Goal: Task Accomplishment & Management: Use online tool/utility

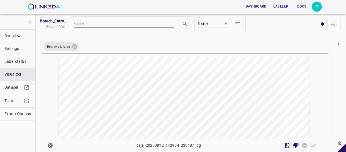
scroll to position [3527, 0]
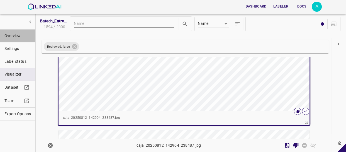
click at [12, 36] on span "Overview" at bounding box center [17, 36] width 26 height 6
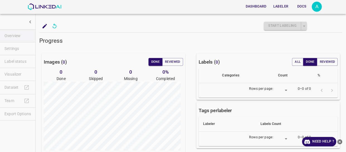
type input "8"
click at [341, 139] on icon "close-help" at bounding box center [339, 141] width 5 height 5
click at [179, 58] on button "Reviewed" at bounding box center [172, 62] width 21 height 8
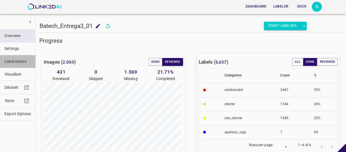
click at [17, 60] on span "Label status" at bounding box center [17, 61] width 26 height 6
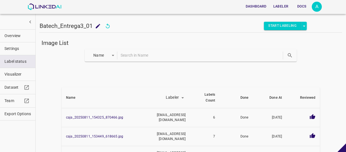
click at [25, 32] on button "Overview" at bounding box center [17, 36] width 35 height 13
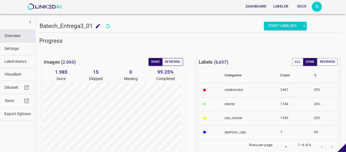
click at [168, 63] on button "Reviewed" at bounding box center [172, 62] width 21 height 8
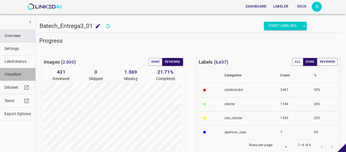
click at [21, 76] on span "Visualizer" at bounding box center [17, 74] width 26 height 6
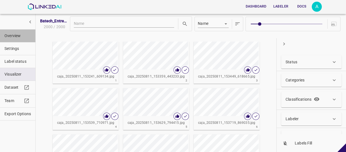
click at [18, 41] on button "Overview" at bounding box center [17, 36] width 35 height 13
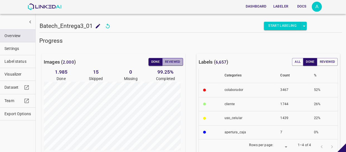
click at [173, 58] on button "Reviewed" at bounding box center [172, 62] width 21 height 8
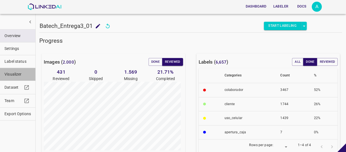
click at [18, 73] on span "Visualizer" at bounding box center [17, 74] width 26 height 6
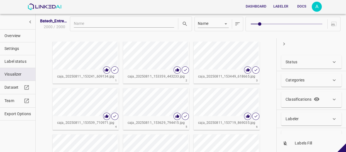
click at [295, 62] on p "Status" at bounding box center [291, 62] width 12 height 6
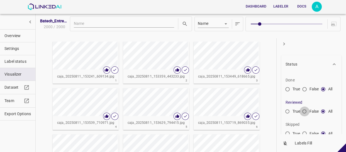
click at [305, 114] on input "False" at bounding box center [304, 112] width 10 height 10
radio input "true"
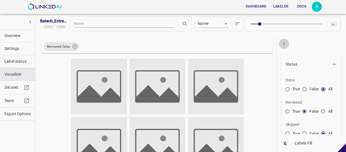
click at [284, 45] on icon "button" at bounding box center [284, 44] width 6 height 6
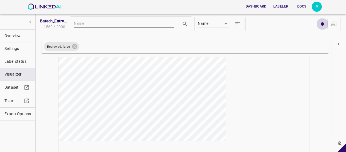
type input "9"
drag, startPoint x: 257, startPoint y: 24, endPoint x: 324, endPoint y: 25, distance: 67.4
click at [324, 25] on div at bounding box center [292, 24] width 95 height 14
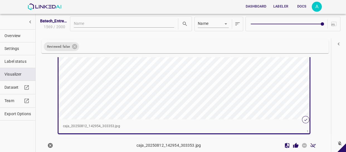
scroll to position [77, 0]
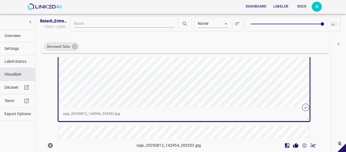
click at [200, 85] on div "button" at bounding box center [141, 44] width 167 height 126
click at [293, 146] on icon "Review Image" at bounding box center [295, 144] width 5 height 5
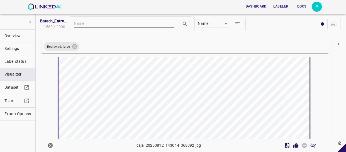
scroll to position [176, 0]
click at [293, 145] on icon "Review Image" at bounding box center [295, 144] width 5 height 5
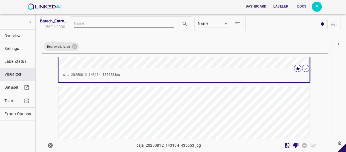
scroll to position [429, 0]
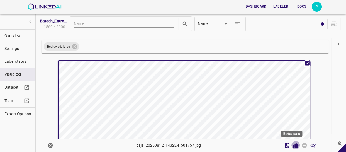
click at [293, 144] on icon "Review Image" at bounding box center [296, 145] width 6 height 6
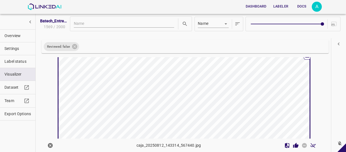
scroll to position [580, 0]
click at [293, 146] on icon "Review Image" at bounding box center [295, 144] width 5 height 5
click at [293, 144] on icon "Review Image" at bounding box center [295, 144] width 5 height 5
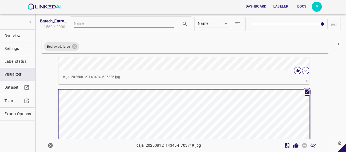
scroll to position [831, 0]
click at [293, 145] on icon "Review Image" at bounding box center [295, 144] width 5 height 5
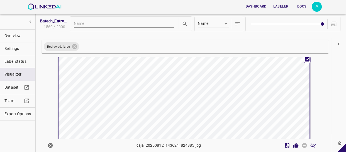
scroll to position [1008, 0]
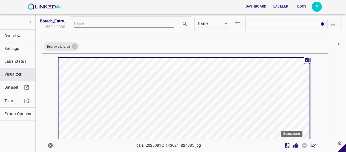
click at [293, 145] on icon "Review Image" at bounding box center [295, 144] width 5 height 5
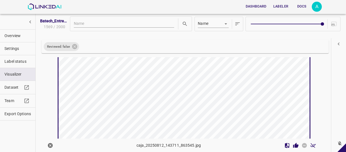
scroll to position [1184, 0]
click at [293, 146] on icon "Review Image" at bounding box center [295, 144] width 5 height 5
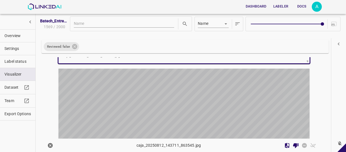
scroll to position [1285, 0]
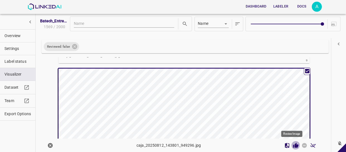
click at [293, 146] on icon "Review Image" at bounding box center [296, 145] width 6 height 6
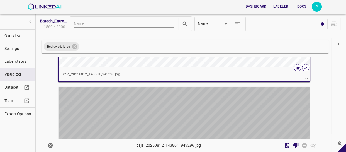
scroll to position [1410, 0]
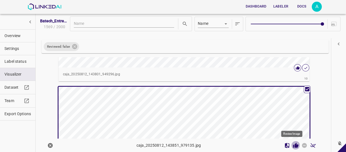
click at [293, 147] on icon "Review Image" at bounding box center [295, 144] width 5 height 5
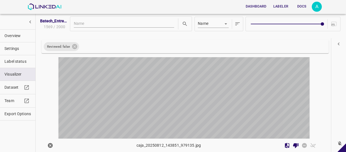
scroll to position [1587, 0]
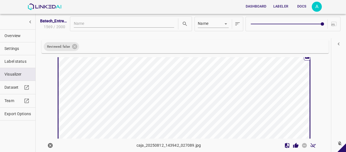
click at [293, 146] on icon "Review Image" at bounding box center [295, 144] width 5 height 5
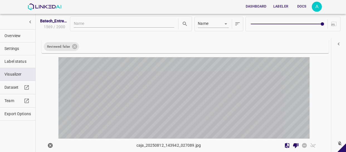
scroll to position [1738, 0]
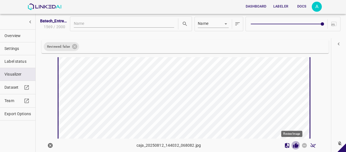
click at [293, 144] on icon "Review Image" at bounding box center [295, 144] width 5 height 5
click at [293, 144] on icon "Review Image" at bounding box center [296, 145] width 6 height 6
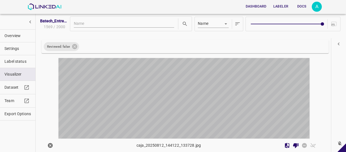
scroll to position [2015, 0]
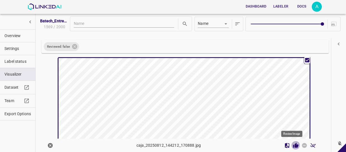
click at [293, 146] on icon "Review Image" at bounding box center [295, 144] width 5 height 5
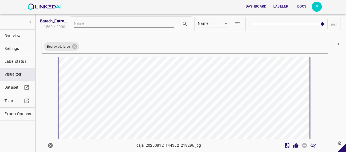
scroll to position [2166, 0]
click at [293, 145] on icon "Review Image" at bounding box center [295, 144] width 5 height 5
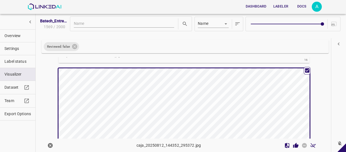
scroll to position [2292, 0]
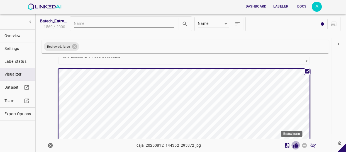
click at [293, 145] on icon "Review Image" at bounding box center [295, 144] width 5 height 5
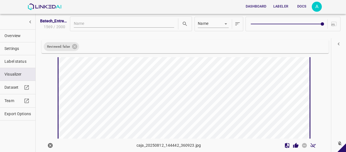
scroll to position [2493, 0]
click at [293, 142] on icon "Review Image" at bounding box center [296, 145] width 6 height 6
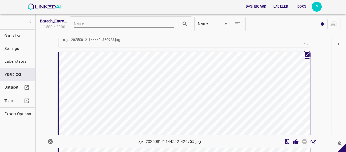
scroll to position [2569, 0]
click at [293, 140] on icon "Review Image" at bounding box center [296, 141] width 6 height 6
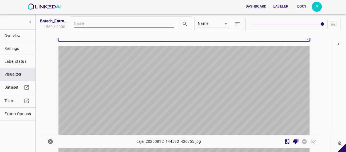
scroll to position [2720, 0]
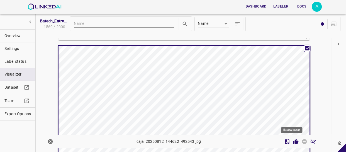
click at [293, 141] on icon "Review Image" at bounding box center [295, 141] width 5 height 5
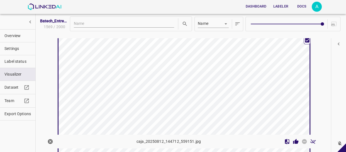
scroll to position [2871, 0]
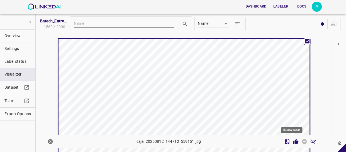
click at [293, 141] on icon "Review Image" at bounding box center [295, 141] width 5 height 5
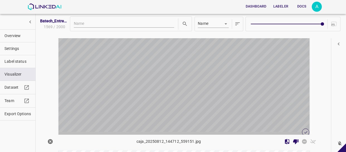
scroll to position [3047, 0]
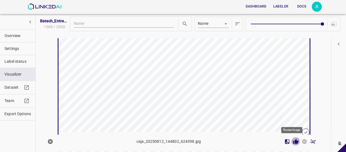
click at [293, 141] on icon "Review Image" at bounding box center [295, 141] width 5 height 5
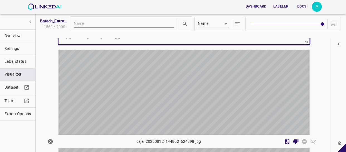
scroll to position [3148, 0]
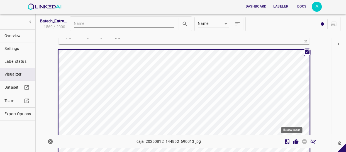
click at [293, 140] on icon "Review Image" at bounding box center [295, 141] width 5 height 5
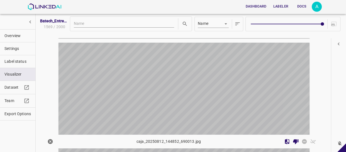
scroll to position [3299, 0]
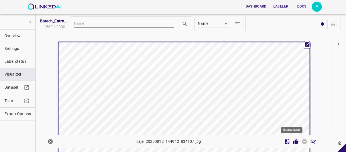
click at [293, 141] on icon "Review Image" at bounding box center [295, 141] width 5 height 5
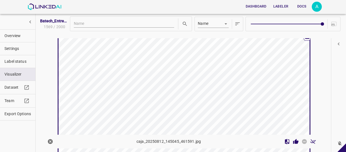
scroll to position [3400, 0]
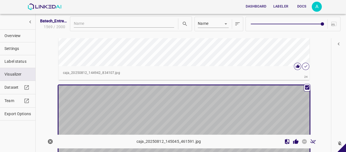
click at [212, 90] on div "button" at bounding box center [141, 148] width 167 height 126
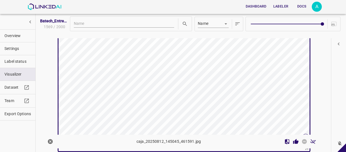
scroll to position [3476, 0]
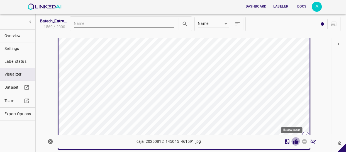
click at [293, 139] on icon "Review Image" at bounding box center [295, 141] width 5 height 5
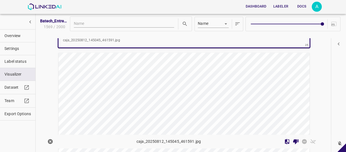
click at [223, 83] on div "button" at bounding box center [141, 116] width 167 height 126
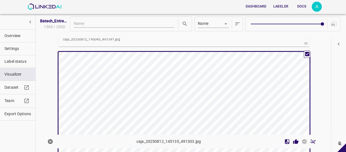
scroll to position [3577, 0]
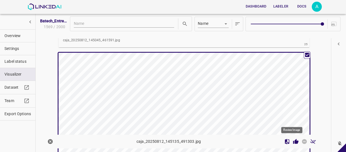
click at [293, 139] on icon "Review Image" at bounding box center [296, 141] width 6 height 6
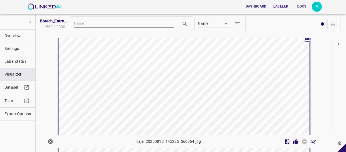
scroll to position [3753, 0]
click at [293, 141] on icon "Review Image" at bounding box center [295, 141] width 5 height 5
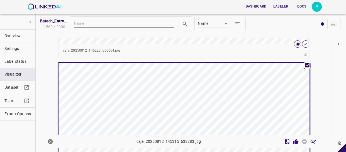
scroll to position [3853, 0]
click at [293, 142] on icon "Review Image" at bounding box center [295, 141] width 5 height 5
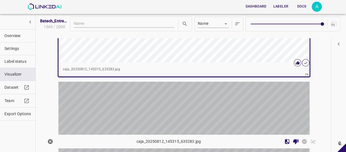
scroll to position [3979, 0]
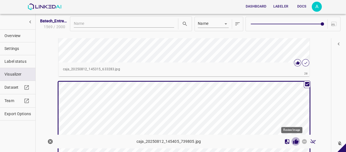
click at [293, 142] on icon "Review Image" at bounding box center [295, 141] width 5 height 5
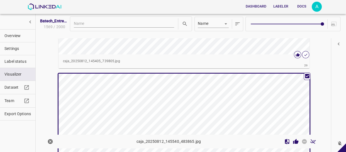
scroll to position [4130, 0]
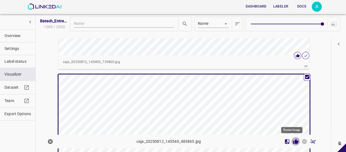
click at [293, 142] on icon "Review Image" at bounding box center [295, 141] width 5 height 5
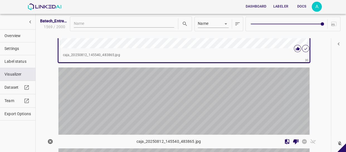
scroll to position [4281, 0]
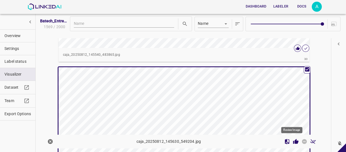
click at [293, 141] on icon "Review Image" at bounding box center [296, 141] width 6 height 6
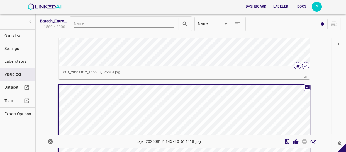
scroll to position [4407, 0]
click at [293, 141] on icon "Review Image" at bounding box center [295, 141] width 5 height 5
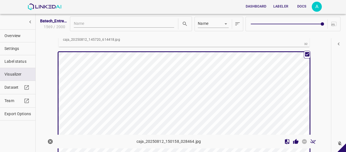
scroll to position [4584, 0]
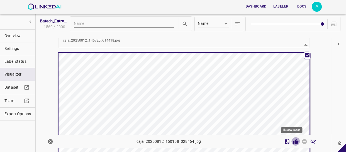
click at [293, 138] on icon "Review Image" at bounding box center [296, 141] width 6 height 6
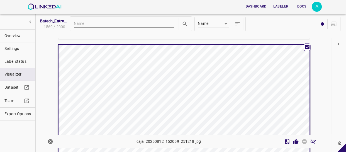
scroll to position [4735, 0]
click at [293, 140] on icon "Review Image" at bounding box center [296, 141] width 6 height 6
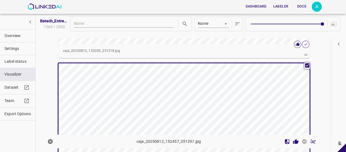
scroll to position [4861, 0]
click at [293, 141] on icon "Review Image" at bounding box center [295, 141] width 5 height 5
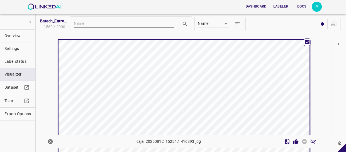
scroll to position [5037, 0]
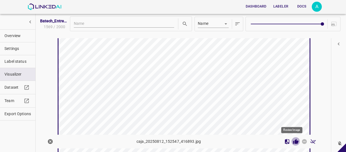
click at [293, 141] on icon "Review Image" at bounding box center [295, 141] width 5 height 5
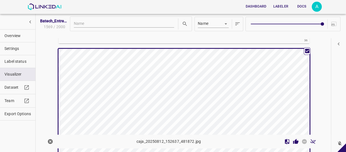
scroll to position [5163, 0]
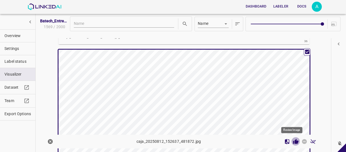
click at [293, 140] on icon "Review Image" at bounding box center [296, 141] width 6 height 6
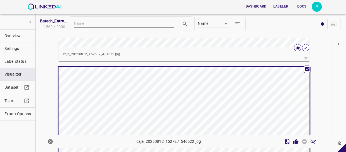
scroll to position [5289, 0]
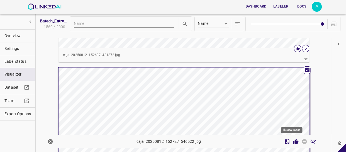
click at [293, 140] on icon "Review Image" at bounding box center [295, 141] width 5 height 5
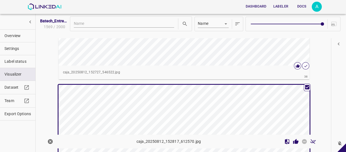
scroll to position [5414, 0]
click at [293, 140] on icon "Review Image" at bounding box center [295, 141] width 5 height 5
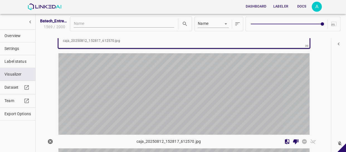
scroll to position [5591, 0]
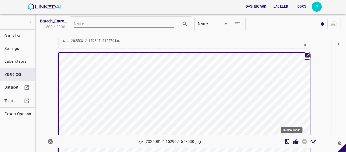
click at [293, 141] on icon "Review Image" at bounding box center [295, 141] width 5 height 5
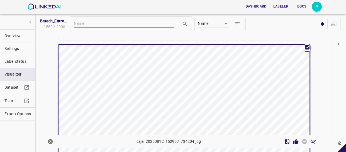
scroll to position [5742, 0]
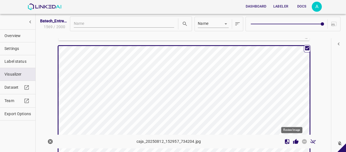
click at [293, 140] on icon "Review Image" at bounding box center [296, 141] width 6 height 6
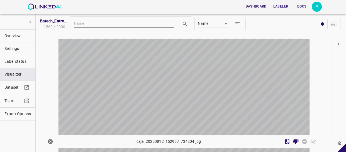
scroll to position [5893, 0]
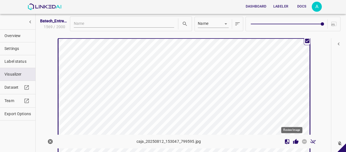
click at [293, 142] on icon "Review Image" at bounding box center [295, 141] width 5 height 5
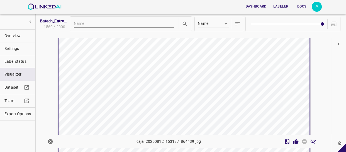
scroll to position [6044, 0]
click at [293, 141] on icon "Review Image" at bounding box center [296, 141] width 6 height 6
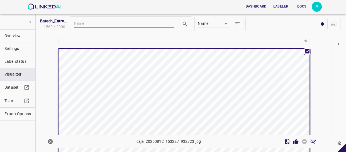
scroll to position [6170, 0]
click at [293, 141] on icon "Review Image" at bounding box center [295, 141] width 5 height 5
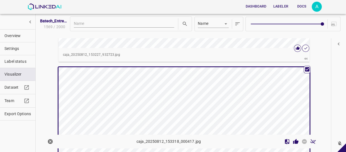
scroll to position [6296, 0]
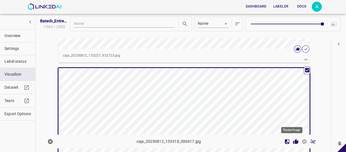
click at [293, 142] on icon "Review Image" at bounding box center [295, 141] width 5 height 5
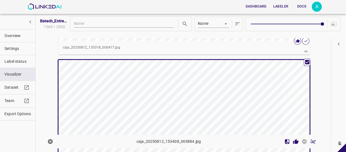
scroll to position [6447, 0]
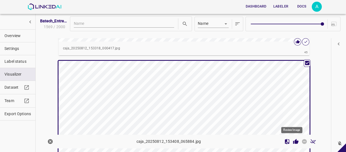
click at [293, 139] on icon "Review Image" at bounding box center [295, 141] width 5 height 5
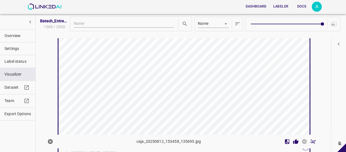
scroll to position [6649, 0]
click at [293, 140] on icon "Review Image" at bounding box center [295, 141] width 5 height 5
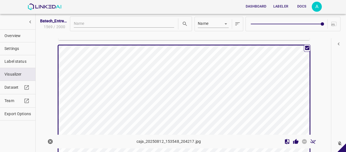
scroll to position [6749, 0]
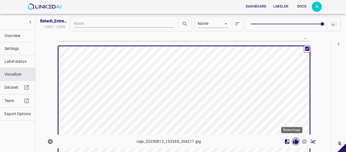
drag, startPoint x: 292, startPoint y: 141, endPoint x: 284, endPoint y: 128, distance: 15.4
click at [293, 141] on icon "Review Image" at bounding box center [295, 141] width 5 height 5
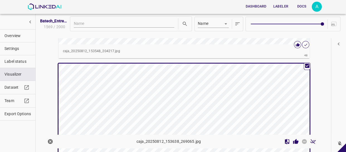
scroll to position [6875, 0]
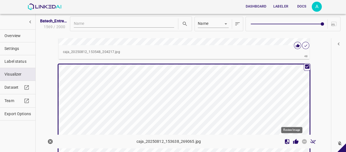
click at [293, 142] on icon "Review Image" at bounding box center [296, 141] width 6 height 6
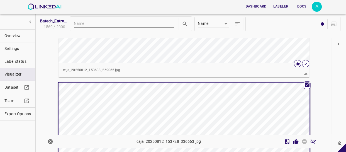
scroll to position [7026, 0]
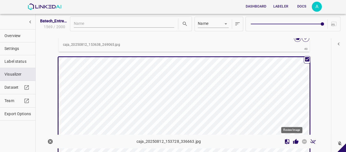
click at [293, 140] on icon "Review Image" at bounding box center [295, 141] width 5 height 5
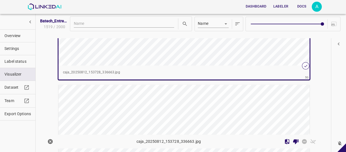
scroll to position [7144, 0]
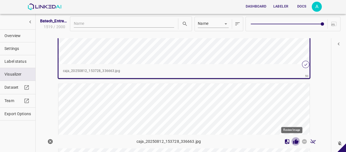
click at [293, 142] on icon "Review Image" at bounding box center [295, 141] width 5 height 5
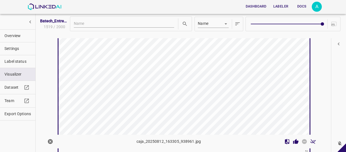
scroll to position [7220, 0]
click at [293, 140] on icon "Review Image" at bounding box center [295, 141] width 5 height 5
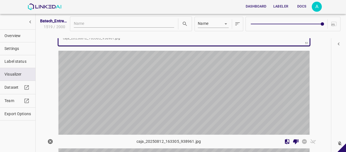
click at [195, 86] on div "button" at bounding box center [141, 114] width 167 height 126
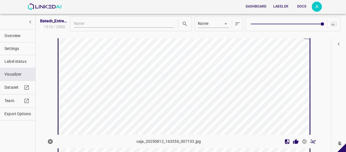
scroll to position [7345, 0]
click at [293, 141] on icon "Review Image" at bounding box center [295, 141] width 5 height 5
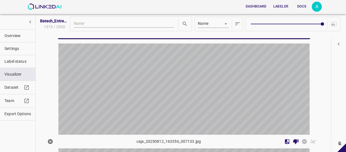
scroll to position [7471, 0]
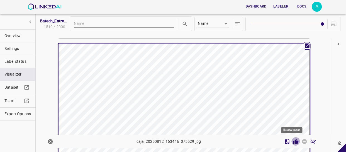
click at [293, 140] on icon "Review Image" at bounding box center [295, 141] width 5 height 5
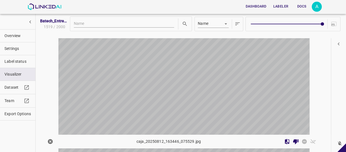
click at [217, 81] on div "button" at bounding box center [141, 99] width 167 height 126
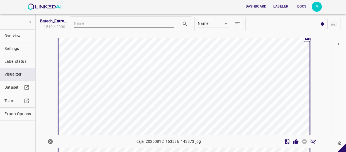
scroll to position [7622, 0]
click at [293, 140] on icon "Review Image" at bounding box center [295, 141] width 5 height 5
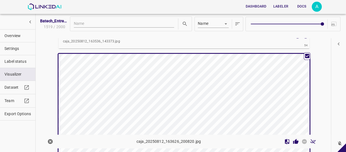
scroll to position [7748, 0]
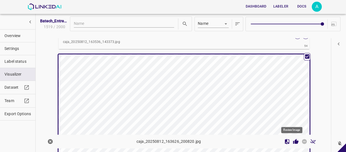
click at [293, 141] on icon "Review Image" at bounding box center [295, 141] width 5 height 5
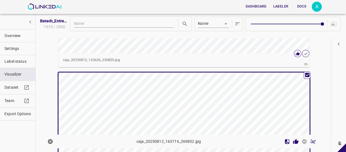
scroll to position [7899, 0]
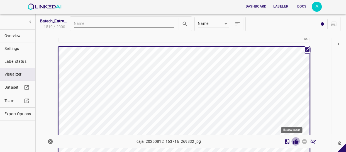
click at [293, 139] on icon "Review Image" at bounding box center [296, 141] width 6 height 6
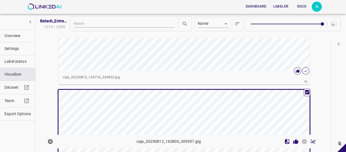
scroll to position [8000, 0]
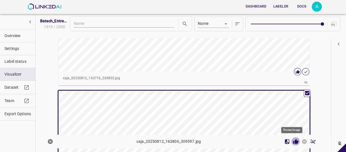
click at [293, 139] on icon "Review Image" at bounding box center [296, 141] width 6 height 6
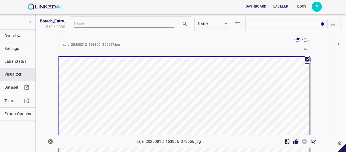
scroll to position [8176, 0]
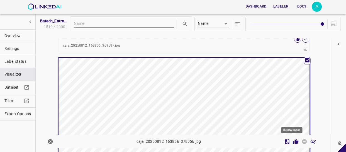
click at [293, 141] on icon "Review Image" at bounding box center [295, 141] width 5 height 5
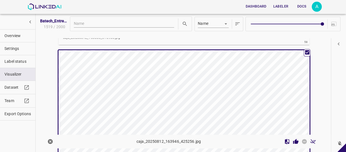
scroll to position [8327, 0]
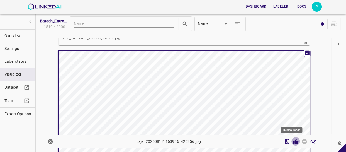
click at [293, 139] on icon "Review Image" at bounding box center [296, 141] width 6 height 6
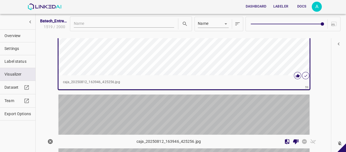
scroll to position [8428, 0]
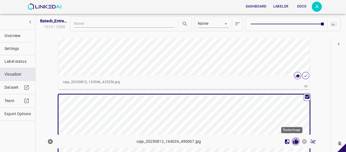
click at [293, 140] on icon "Review Image" at bounding box center [295, 141] width 5 height 5
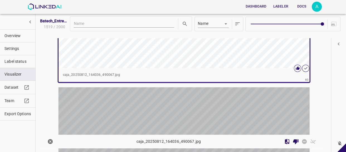
scroll to position [8579, 0]
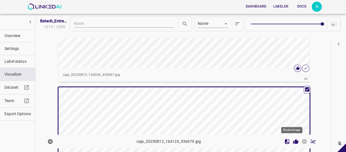
click at [293, 142] on icon "Review Image" at bounding box center [295, 141] width 5 height 5
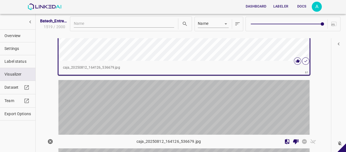
scroll to position [8730, 0]
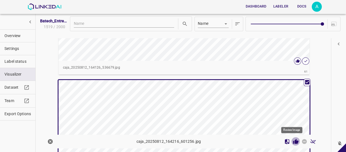
click at [293, 139] on icon "Review Image" at bounding box center [296, 141] width 6 height 6
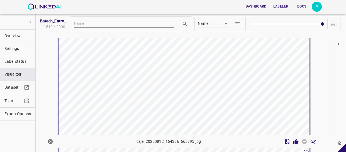
scroll to position [8932, 0]
click at [293, 140] on icon "Review Image" at bounding box center [296, 141] width 6 height 6
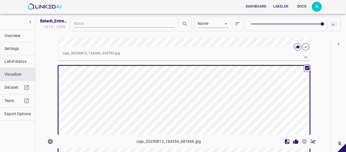
scroll to position [9057, 0]
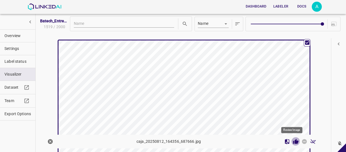
click at [293, 141] on icon "Review Image" at bounding box center [295, 141] width 5 height 5
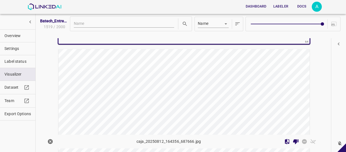
scroll to position [9209, 0]
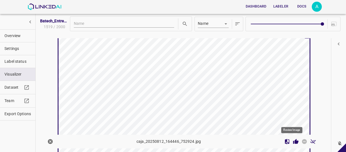
click at [293, 142] on icon "Review Image" at bounding box center [296, 141] width 6 height 6
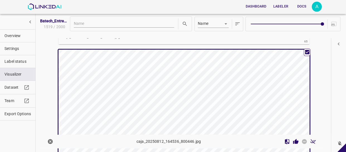
scroll to position [9335, 0]
click at [293, 139] on icon "Review Image" at bounding box center [296, 141] width 6 height 6
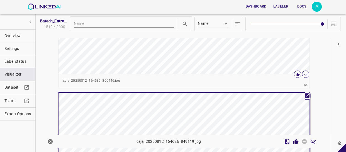
scroll to position [9436, 0]
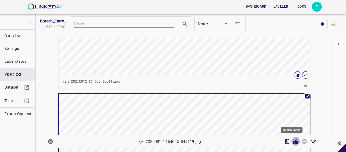
click at [293, 140] on icon "Review Image" at bounding box center [295, 141] width 5 height 5
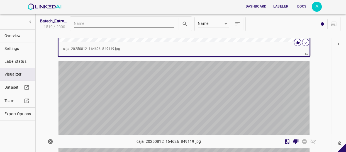
click at [213, 97] on div "button" at bounding box center [141, 124] width 167 height 126
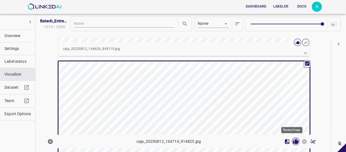
click at [293, 139] on icon "Review Image" at bounding box center [296, 141] width 6 height 6
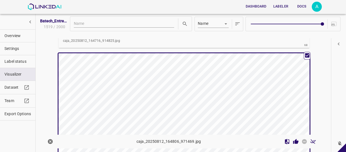
scroll to position [9763, 0]
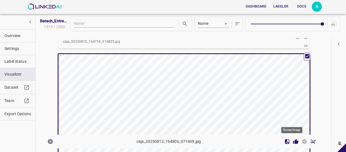
click at [293, 140] on icon "Review Image" at bounding box center [295, 141] width 5 height 5
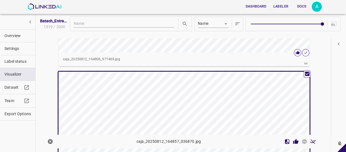
scroll to position [9889, 0]
click at [293, 139] on icon "Review Image" at bounding box center [295, 141] width 5 height 5
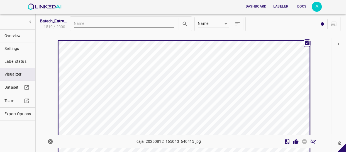
scroll to position [10065, 0]
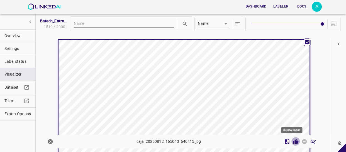
click at [293, 141] on icon "Review Image" at bounding box center [295, 141] width 5 height 5
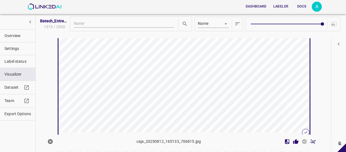
scroll to position [10242, 0]
click at [293, 139] on icon "Review Image" at bounding box center [295, 141] width 5 height 5
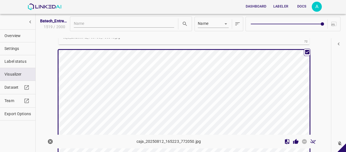
scroll to position [10342, 0]
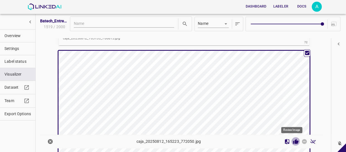
click at [293, 141] on icon "Review Image" at bounding box center [295, 141] width 5 height 5
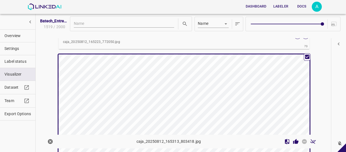
scroll to position [10494, 0]
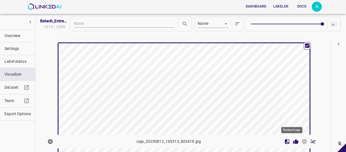
click at [293, 141] on icon "Review Image" at bounding box center [295, 141] width 5 height 5
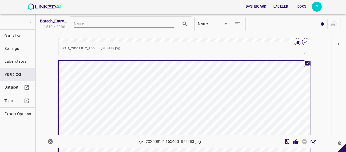
scroll to position [10619, 0]
click at [293, 141] on icon "Review Image" at bounding box center [295, 141] width 5 height 5
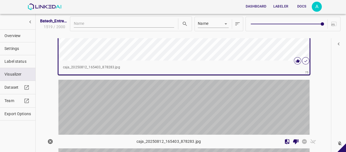
scroll to position [10745, 0]
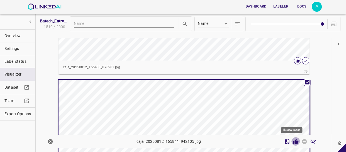
click at [293, 140] on icon "Review Image" at bounding box center [295, 141] width 5 height 5
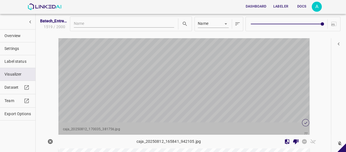
scroll to position [10972, 0]
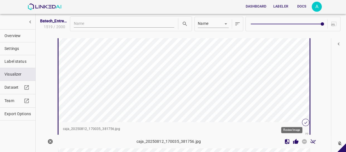
click at [293, 140] on icon "Review Image" at bounding box center [295, 141] width 5 height 5
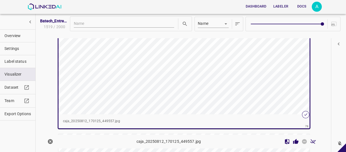
scroll to position [11123, 0]
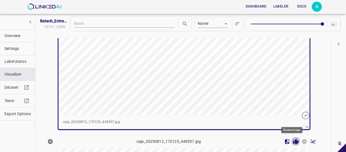
click at [293, 141] on icon "Review Image" at bounding box center [295, 141] width 5 height 5
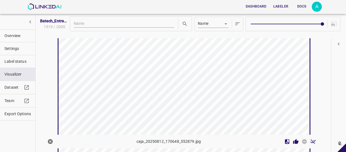
scroll to position [11224, 0]
click at [293, 142] on icon "Review Image" at bounding box center [296, 141] width 6 height 6
click at [293, 141] on icon "Review Image" at bounding box center [295, 141] width 5 height 5
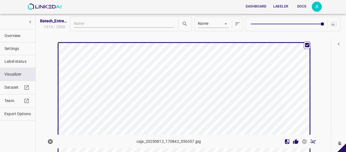
scroll to position [11501, 0]
click at [293, 138] on icon "Review Image" at bounding box center [296, 141] width 6 height 6
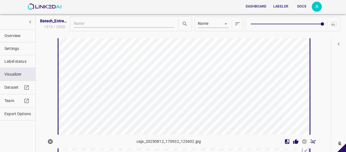
scroll to position [11677, 0]
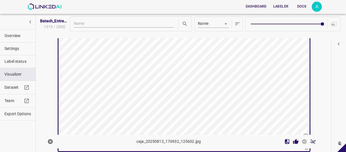
click at [293, 140] on icon "Review Image" at bounding box center [295, 141] width 5 height 5
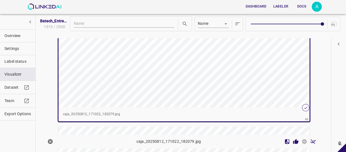
scroll to position [11853, 0]
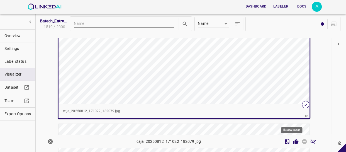
click at [290, 137] on div at bounding box center [300, 141] width 35 height 9
click at [293, 140] on icon "Review Image" at bounding box center [295, 141] width 5 height 5
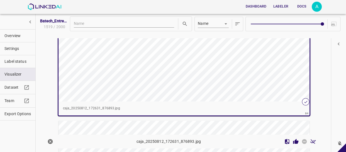
scroll to position [12004, 0]
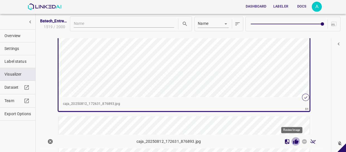
click at [293, 141] on icon "Review Image" at bounding box center [295, 141] width 5 height 5
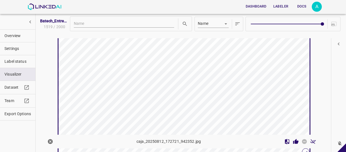
scroll to position [12105, 0]
click at [293, 141] on icon "Review Image" at bounding box center [295, 141] width 5 height 5
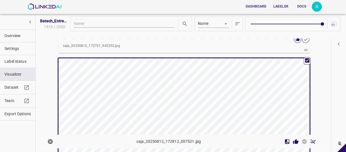
scroll to position [12256, 0]
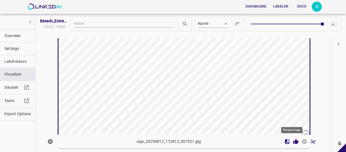
click at [293, 140] on icon "Review Image" at bounding box center [295, 141] width 5 height 5
click at [293, 139] on icon "Review Image" at bounding box center [296, 141] width 6 height 6
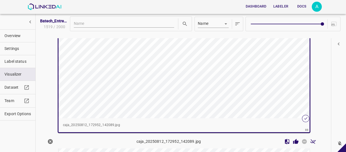
scroll to position [12558, 0]
click at [293, 140] on icon "Review Image" at bounding box center [295, 141] width 5 height 5
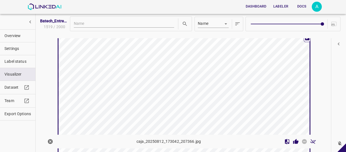
scroll to position [12659, 0]
click at [293, 141] on icon "Review Image" at bounding box center [295, 141] width 5 height 5
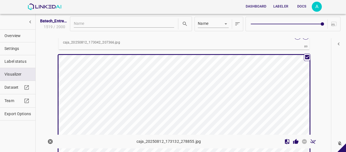
scroll to position [12835, 0]
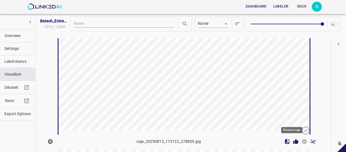
click at [293, 142] on icon "Review Image" at bounding box center [296, 141] width 6 height 6
drag, startPoint x: 293, startPoint y: 141, endPoint x: 287, endPoint y: 134, distance: 8.9
click at [293, 141] on icon "Review Image" at bounding box center [295, 141] width 5 height 5
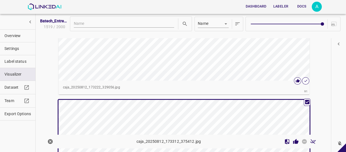
scroll to position [13087, 0]
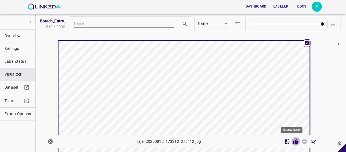
click at [293, 139] on icon "Review Image" at bounding box center [296, 141] width 6 height 6
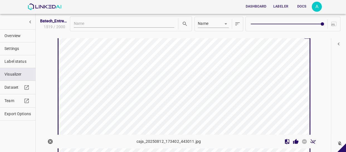
scroll to position [13264, 0]
click at [293, 140] on icon "Review Image" at bounding box center [295, 141] width 5 height 5
click at [293, 139] on icon "Review Image" at bounding box center [296, 141] width 6 height 6
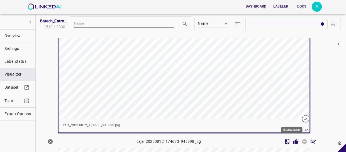
click at [293, 142] on icon "Review Image" at bounding box center [295, 141] width 5 height 5
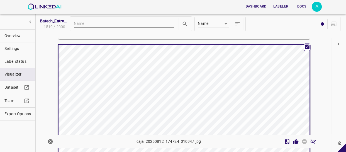
scroll to position [13667, 0]
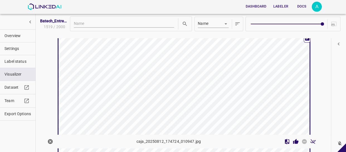
click at [293, 140] on icon "Review Image" at bounding box center [295, 141] width 5 height 5
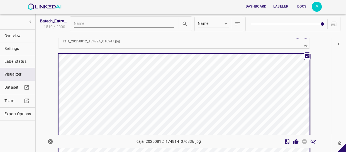
scroll to position [13792, 0]
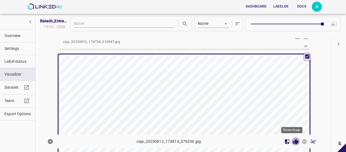
click at [293, 143] on icon "Review Image" at bounding box center [296, 141] width 6 height 6
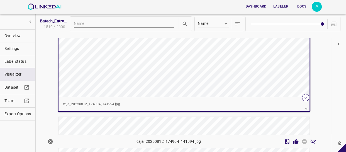
scroll to position [14019, 0]
click at [293, 139] on icon "Review Image" at bounding box center [296, 141] width 6 height 6
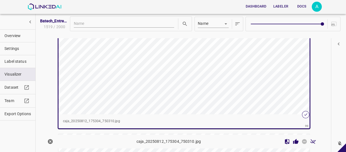
scroll to position [14145, 0]
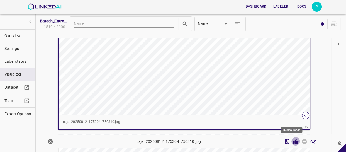
click at [293, 140] on icon "Review Image" at bounding box center [295, 141] width 5 height 5
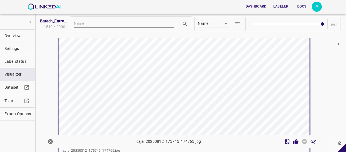
scroll to position [14271, 0]
click at [293, 141] on icon "Review Image" at bounding box center [295, 141] width 5 height 5
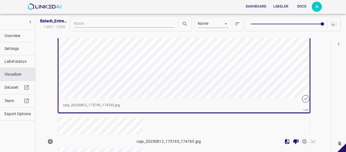
scroll to position [14315, 0]
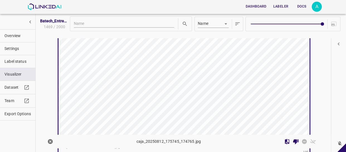
click at [217, 64] on div "button" at bounding box center [141, 77] width 167 height 126
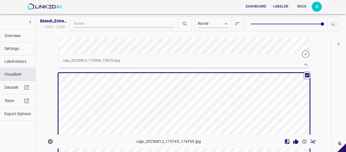
scroll to position [14213, 0]
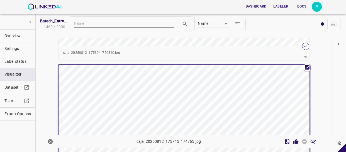
click at [14, 35] on span "Overview" at bounding box center [17, 36] width 26 height 6
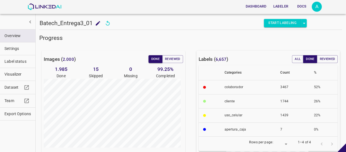
scroll to position [0, 0]
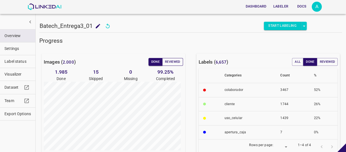
click at [175, 58] on button "Reviewed" at bounding box center [172, 62] width 21 height 8
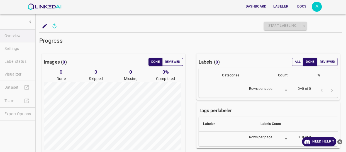
click at [170, 62] on button "Reviewed" at bounding box center [172, 62] width 21 height 8
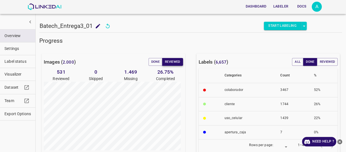
scroll to position [50, 0]
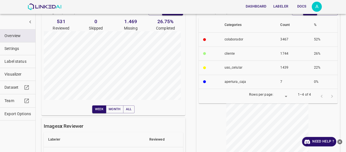
click at [23, 60] on span "Label status" at bounding box center [17, 61] width 26 height 6
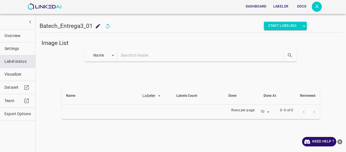
scroll to position [0, 0]
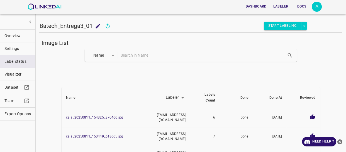
click at [19, 75] on span "Visualizer" at bounding box center [17, 74] width 26 height 6
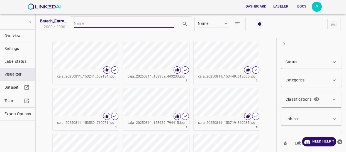
click at [285, 44] on icon "button" at bounding box center [284, 44] width 6 height 6
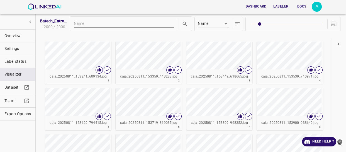
click at [334, 45] on button "button" at bounding box center [338, 44] width 10 height 10
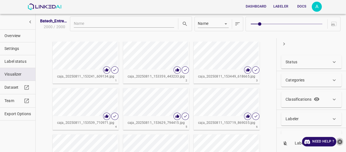
click at [340, 141] on icon "close-help" at bounding box center [340, 142] width 6 height 6
click at [301, 59] on div "Status" at bounding box center [308, 62] width 46 height 6
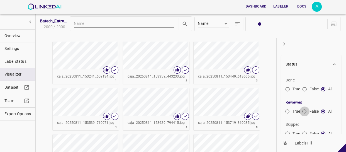
click at [304, 111] on input "False" at bounding box center [304, 112] width 10 height 10
radio input "true"
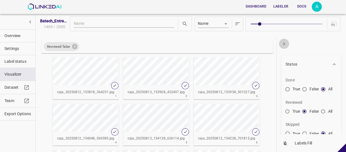
click at [284, 45] on icon "button" at bounding box center [284, 44] width 6 height 6
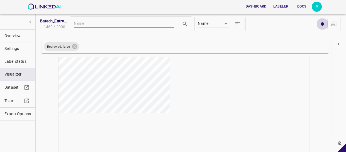
type input "9"
drag, startPoint x: 258, startPoint y: 23, endPoint x: 325, endPoint y: 27, distance: 67.2
click at [325, 27] on div at bounding box center [292, 24] width 95 height 14
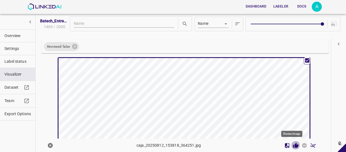
click at [293, 146] on icon "Review Image" at bounding box center [295, 144] width 5 height 5
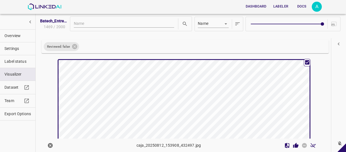
scroll to position [151, 0]
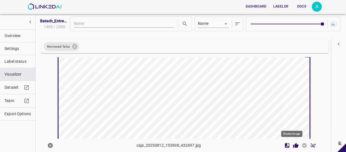
click at [293, 144] on icon "Review Image" at bounding box center [295, 144] width 5 height 5
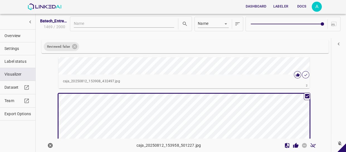
scroll to position [251, 0]
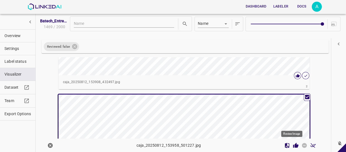
click at [293, 146] on icon "Review Image" at bounding box center [295, 144] width 5 height 5
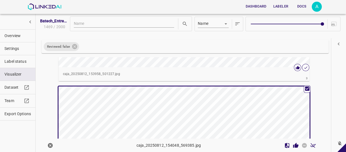
scroll to position [403, 0]
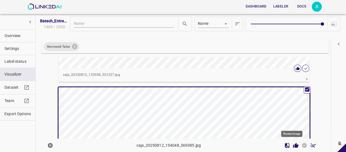
click at [293, 146] on icon "Review Image" at bounding box center [295, 144] width 5 height 5
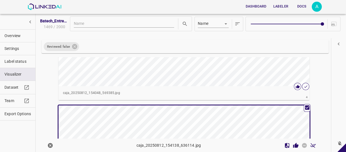
scroll to position [554, 0]
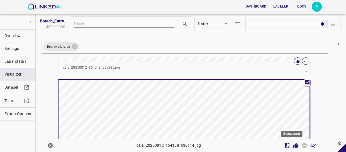
click at [293, 146] on icon "Review Image" at bounding box center [295, 144] width 5 height 5
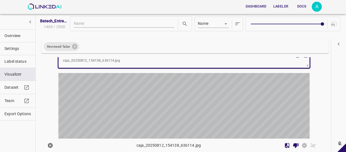
scroll to position [705, 0]
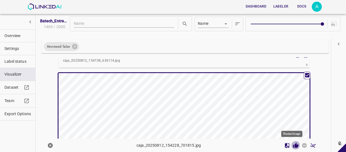
click at [293, 145] on icon "Review Image" at bounding box center [295, 144] width 5 height 5
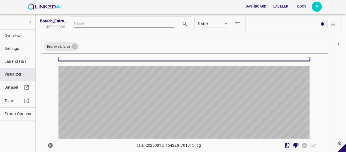
scroll to position [856, 0]
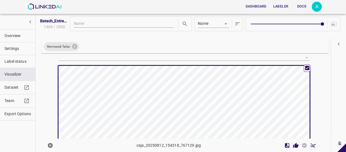
click at [293, 146] on icon "Review Image" at bounding box center [295, 144] width 5 height 5
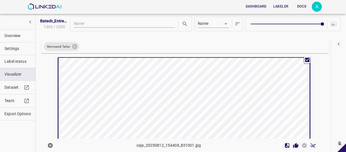
scroll to position [1007, 0]
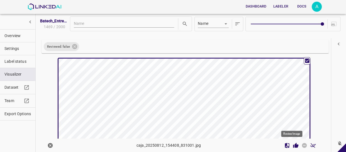
click at [293, 146] on icon "Review Image" at bounding box center [295, 144] width 5 height 5
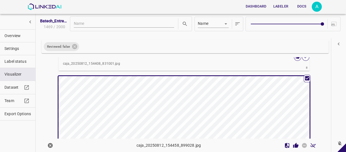
scroll to position [1133, 0]
click at [293, 144] on icon "Review Image" at bounding box center [295, 144] width 5 height 5
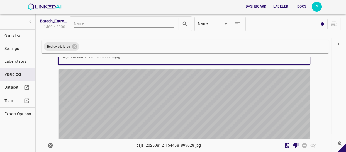
scroll to position [1284, 0]
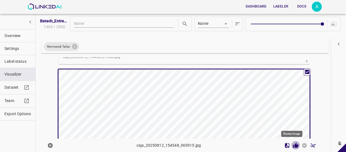
click at [293, 147] on icon "Review Image" at bounding box center [295, 144] width 5 height 5
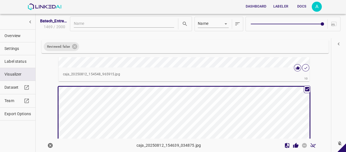
scroll to position [1410, 0]
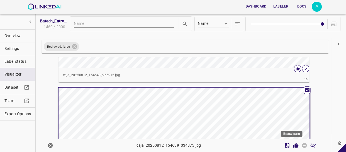
click at [293, 147] on icon "Review Image" at bounding box center [295, 144] width 5 height 5
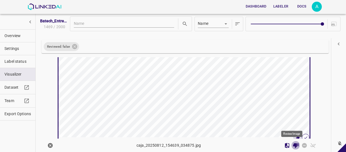
click at [217, 97] on div "button" at bounding box center [141, 74] width 167 height 126
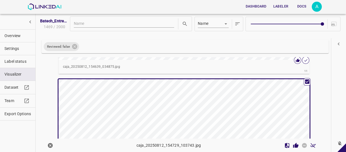
scroll to position [1611, 0]
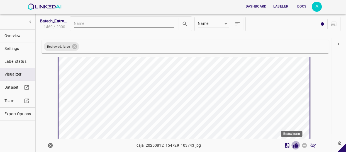
click at [293, 144] on icon "Review Image" at bounding box center [295, 144] width 5 height 5
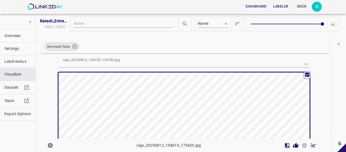
scroll to position [1712, 0]
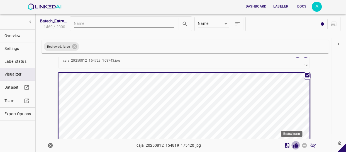
click at [293, 143] on icon "Review Image" at bounding box center [296, 145] width 6 height 6
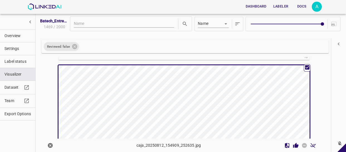
scroll to position [1863, 0]
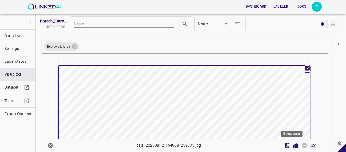
click at [293, 144] on icon "Review Image" at bounding box center [296, 145] width 6 height 6
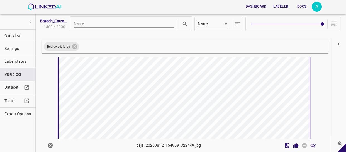
scroll to position [2039, 0]
click at [293, 143] on icon "Review Image" at bounding box center [295, 144] width 5 height 5
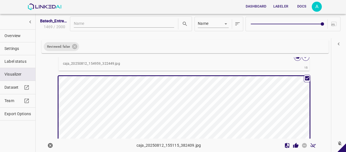
scroll to position [2140, 0]
click at [293, 145] on icon "Review Image" at bounding box center [295, 144] width 5 height 5
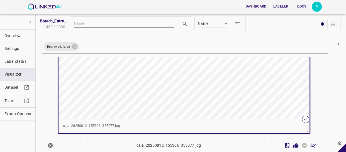
scroll to position [2392, 0]
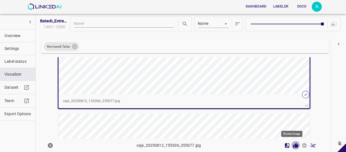
click at [293, 145] on icon "Review Image" at bounding box center [295, 144] width 5 height 5
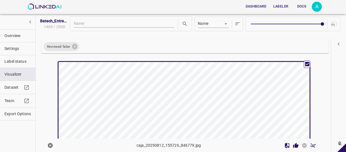
scroll to position [2441, 0]
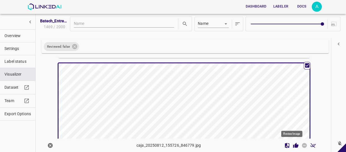
click at [293, 144] on icon "Review Image" at bounding box center [295, 144] width 5 height 5
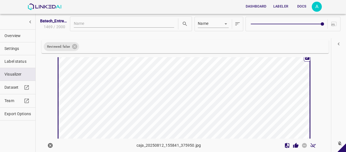
scroll to position [2592, 0]
click at [293, 145] on icon "Review Image" at bounding box center [295, 144] width 5 height 5
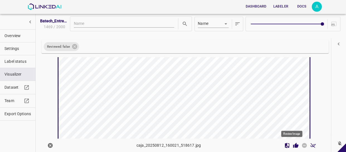
click at [293, 145] on icon "Review Image" at bounding box center [295, 144] width 5 height 5
click at [293, 143] on icon "Review Image" at bounding box center [295, 144] width 5 height 5
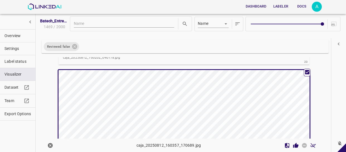
scroll to position [3297, 0]
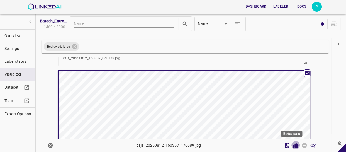
click at [293, 145] on icon "Review Image" at bounding box center [295, 144] width 5 height 5
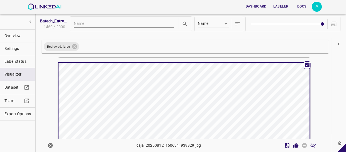
scroll to position [3448, 0]
click at [293, 146] on icon "Review Image" at bounding box center [295, 144] width 5 height 5
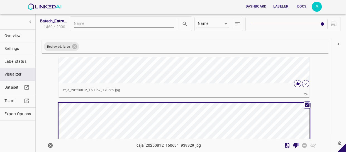
scroll to position [3398, 0]
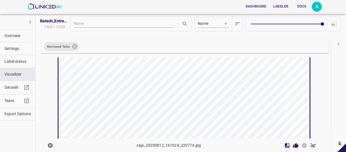
scroll to position [3625, 0]
click at [293, 147] on icon "Review Image" at bounding box center [295, 144] width 5 height 5
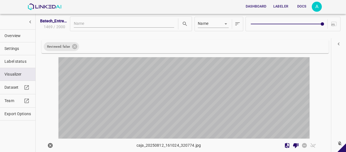
scroll to position [3751, 0]
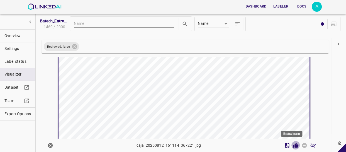
click at [293, 145] on icon "Review Image" at bounding box center [295, 144] width 5 height 5
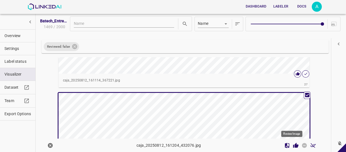
click at [293, 145] on icon "Review Image" at bounding box center [295, 144] width 5 height 5
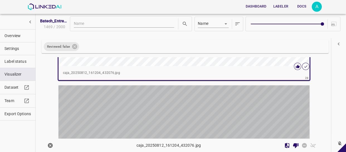
scroll to position [4002, 0]
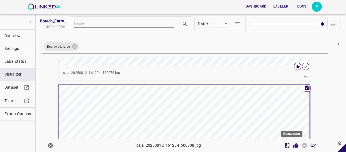
click at [293, 145] on icon "Review Image" at bounding box center [295, 144] width 5 height 5
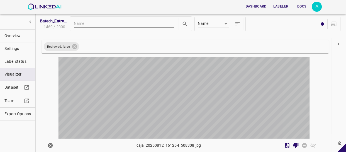
scroll to position [4179, 0]
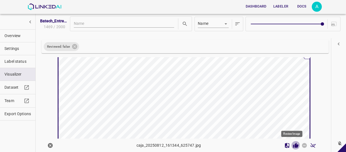
click at [293, 145] on icon "Review Image" at bounding box center [295, 144] width 5 height 5
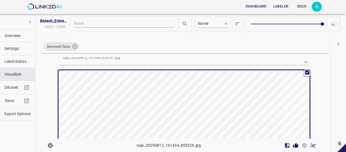
scroll to position [4304, 0]
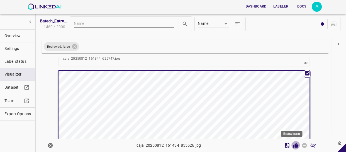
click at [293, 143] on icon "Review Image" at bounding box center [295, 144] width 5 height 5
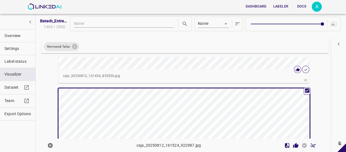
scroll to position [4430, 0]
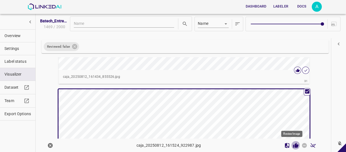
click at [293, 146] on icon "Review Image" at bounding box center [295, 144] width 5 height 5
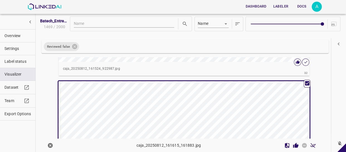
scroll to position [4581, 0]
click at [293, 145] on icon "Review Image" at bounding box center [295, 144] width 5 height 5
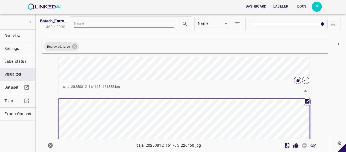
scroll to position [4707, 0]
click at [294, 143] on icon "Review Image" at bounding box center [296, 145] width 6 height 6
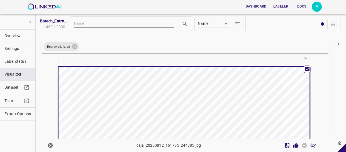
scroll to position [4883, 0]
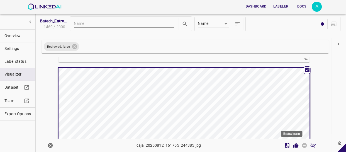
click at [293, 143] on icon "Review Image" at bounding box center [295, 144] width 5 height 5
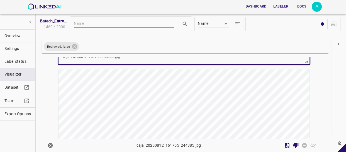
scroll to position [5035, 0]
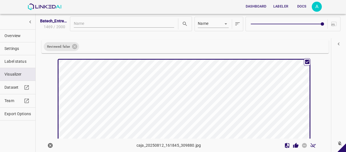
click at [293, 143] on icon "Review Image" at bounding box center [295, 144] width 5 height 5
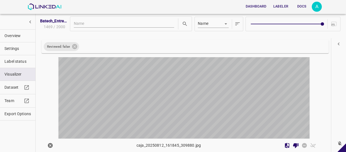
scroll to position [5187, 0]
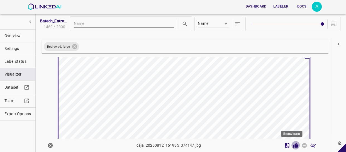
click at [293, 144] on icon "Review Image" at bounding box center [295, 144] width 5 height 5
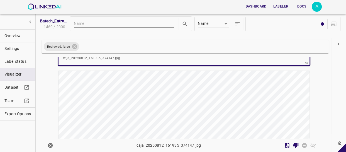
click at [220, 100] on div "button" at bounding box center [141, 133] width 167 height 126
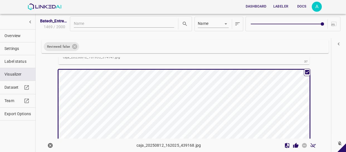
scroll to position [5312, 0]
click at [294, 146] on icon "Review Image" at bounding box center [296, 145] width 6 height 6
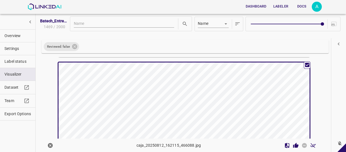
scroll to position [5463, 0]
click at [293, 145] on icon "Review Image" at bounding box center [295, 144] width 5 height 5
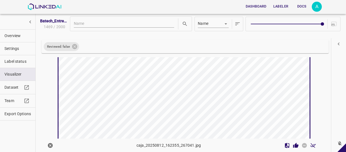
scroll to position [5640, 0]
click at [293, 143] on icon "Review Image" at bounding box center [296, 145] width 6 height 6
click at [293, 145] on icon "Review Image" at bounding box center [295, 144] width 5 height 5
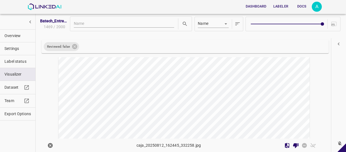
click at [212, 91] on div "button" at bounding box center [141, 105] width 167 height 126
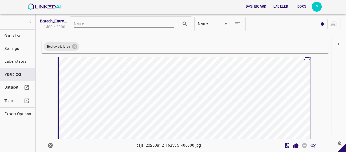
scroll to position [5917, 0]
click at [293, 145] on icon "Review Image" at bounding box center [296, 145] width 6 height 6
click at [295, 143] on button "Review Image" at bounding box center [295, 145] width 9 height 9
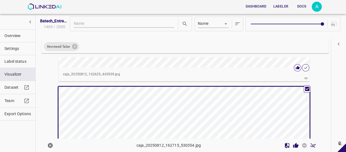
scroll to position [6168, 0]
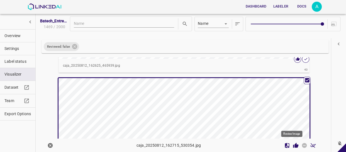
click at [293, 146] on icon "Review Image" at bounding box center [295, 144] width 5 height 5
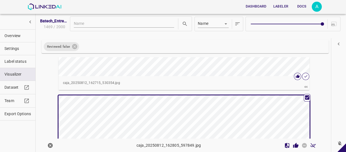
scroll to position [6294, 0]
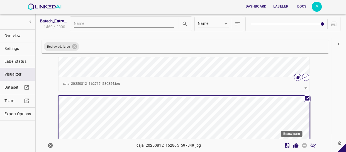
click at [293, 144] on icon "Review Image" at bounding box center [295, 144] width 5 height 5
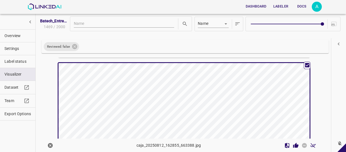
scroll to position [6470, 0]
click at [293, 144] on icon "Review Image" at bounding box center [295, 144] width 5 height 5
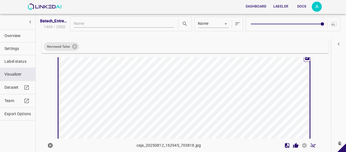
scroll to position [6622, 0]
click at [293, 144] on icon "Review Image" at bounding box center [295, 144] width 5 height 5
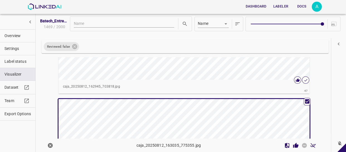
scroll to position [6722, 0]
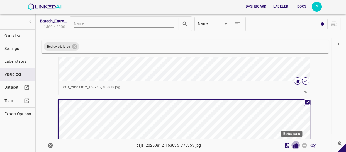
click at [293, 142] on icon "Review Image" at bounding box center [296, 145] width 6 height 6
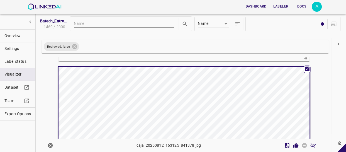
scroll to position [6899, 0]
click at [293, 144] on icon "Review Image" at bounding box center [295, 144] width 5 height 5
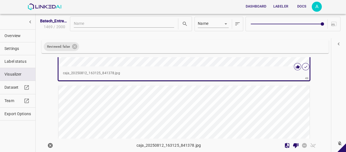
scroll to position [7050, 0]
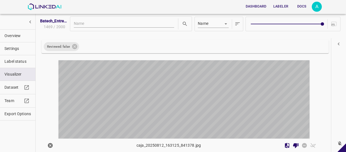
click at [170, 90] on div "button" at bounding box center [141, 123] width 167 height 126
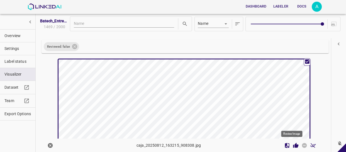
click at [293, 145] on icon "Review Image" at bounding box center [295, 144] width 5 height 5
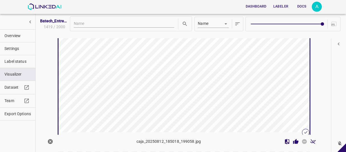
scroll to position [7220, 0]
click at [293, 142] on icon "Review Image" at bounding box center [295, 141] width 5 height 5
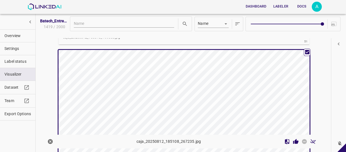
scroll to position [7320, 0]
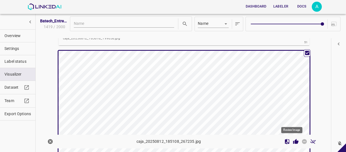
click at [291, 144] on button "Review Image" at bounding box center [295, 141] width 9 height 9
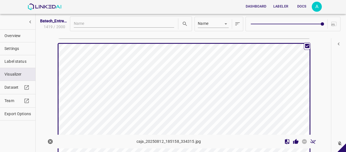
scroll to position [7471, 0]
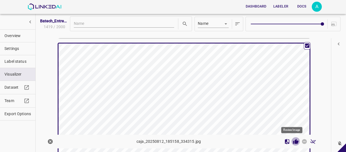
click at [293, 140] on icon "Review Image" at bounding box center [295, 141] width 5 height 5
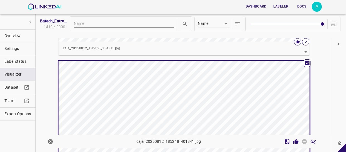
scroll to position [7597, 0]
click at [293, 140] on icon "Review Image" at bounding box center [296, 141] width 6 height 6
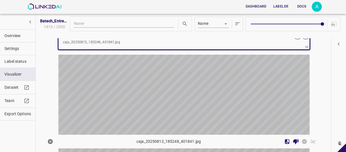
scroll to position [7748, 0]
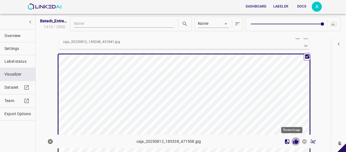
click at [293, 142] on icon "Review Image" at bounding box center [295, 141] width 5 height 5
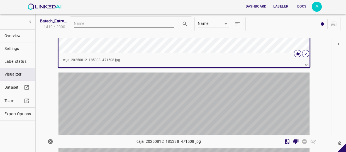
scroll to position [7874, 0]
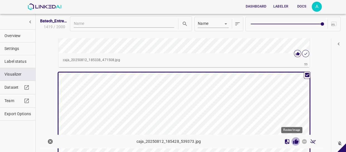
click at [293, 139] on icon "Review Image" at bounding box center [296, 141] width 6 height 6
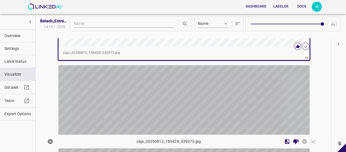
scroll to position [8025, 0]
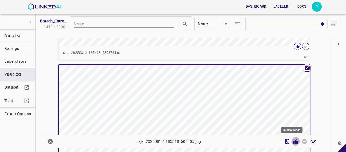
click at [293, 143] on icon "Review Image" at bounding box center [296, 141] width 6 height 6
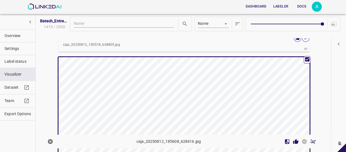
scroll to position [8176, 0]
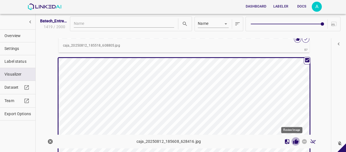
click at [293, 141] on icon "Review Image" at bounding box center [295, 141] width 5 height 5
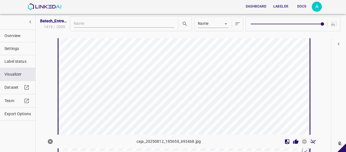
scroll to position [8352, 0]
click at [294, 140] on icon "Review Image" at bounding box center [295, 141] width 5 height 5
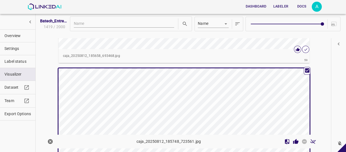
scroll to position [8453, 0]
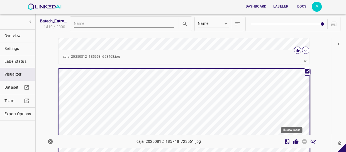
click at [293, 141] on icon "Review Image" at bounding box center [295, 141] width 5 height 5
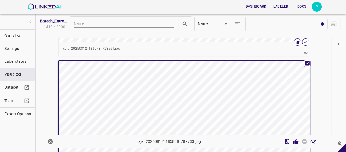
scroll to position [8604, 0]
click at [293, 142] on icon "Review Image" at bounding box center [295, 141] width 5 height 5
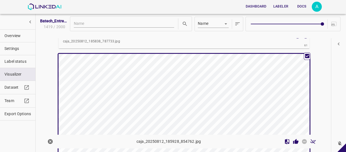
scroll to position [8755, 0]
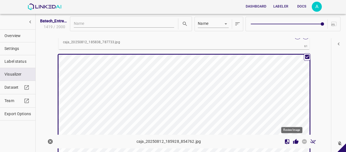
click at [293, 138] on icon "Review Image" at bounding box center [296, 141] width 6 height 6
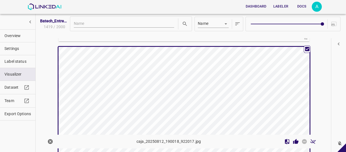
scroll to position [8907, 0]
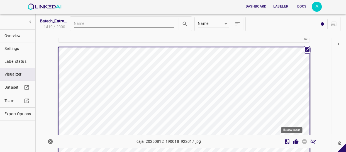
click at [293, 143] on icon "Review Image" at bounding box center [295, 141] width 5 height 5
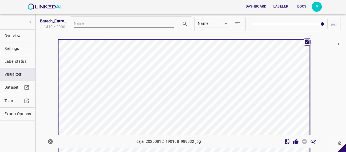
scroll to position [9057, 0]
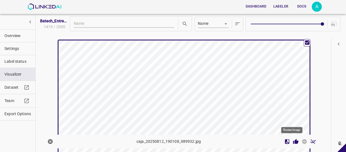
click at [293, 141] on icon "Review Image" at bounding box center [295, 141] width 5 height 5
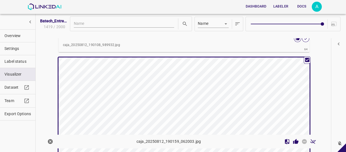
scroll to position [9183, 0]
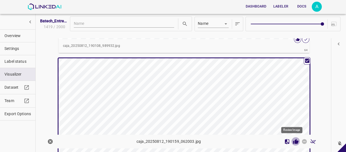
click at [293, 140] on icon "Review Image" at bounding box center [295, 141] width 5 height 5
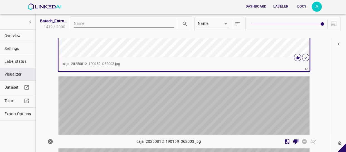
scroll to position [9309, 0]
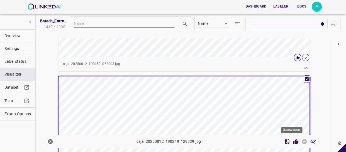
click at [293, 141] on icon "Review Image" at bounding box center [295, 141] width 5 height 5
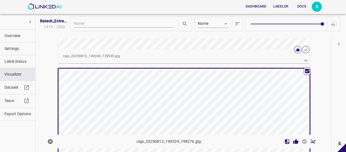
scroll to position [9460, 0]
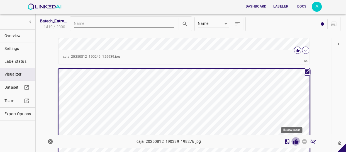
click at [293, 142] on icon "Review Image" at bounding box center [295, 141] width 5 height 5
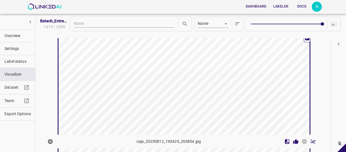
scroll to position [9637, 0]
click at [293, 142] on icon "Review Image" at bounding box center [295, 141] width 5 height 5
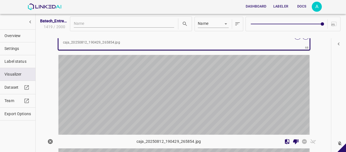
scroll to position [9762, 0]
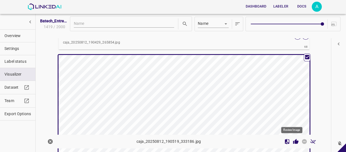
click at [293, 141] on icon "Review Image" at bounding box center [295, 141] width 5 height 5
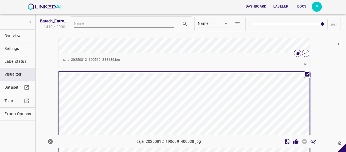
scroll to position [9888, 0]
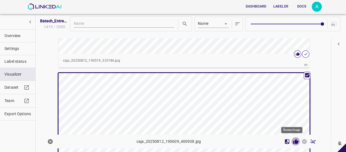
click at [293, 139] on icon "Review Image" at bounding box center [296, 141] width 6 height 6
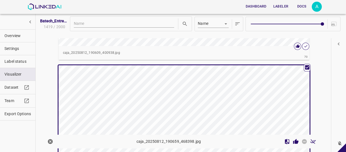
scroll to position [10039, 0]
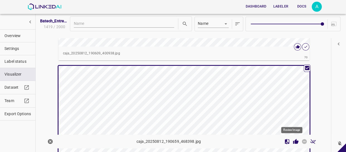
click at [293, 140] on icon "Review Image" at bounding box center [295, 141] width 5 height 5
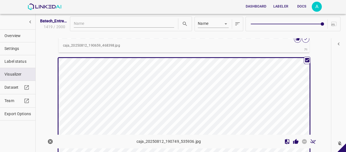
scroll to position [10190, 0]
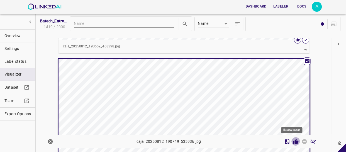
click at [293, 139] on icon "Review Image" at bounding box center [295, 141] width 5 height 5
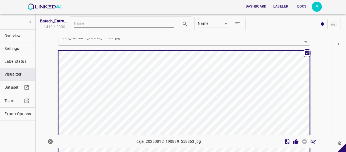
scroll to position [10342, 0]
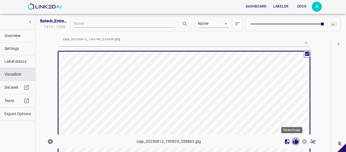
click at [293, 139] on icon "Review Image" at bounding box center [296, 141] width 6 height 6
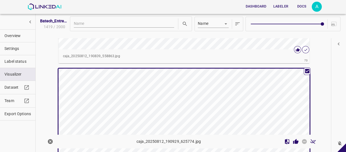
scroll to position [10467, 0]
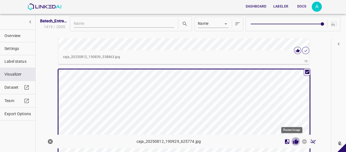
click at [293, 138] on icon "Review Image" at bounding box center [296, 141] width 6 height 6
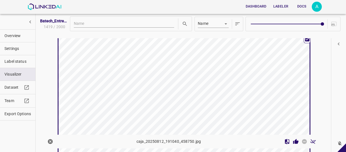
scroll to position [10669, 0]
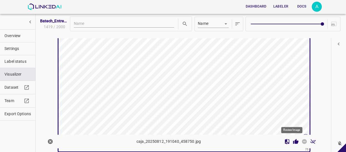
click at [293, 142] on icon "Review Image" at bounding box center [295, 141] width 5 height 5
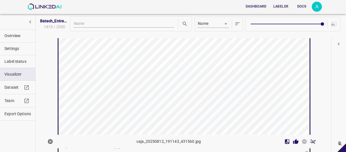
scroll to position [10820, 0]
click at [293, 143] on icon "Review Image" at bounding box center [295, 141] width 5 height 5
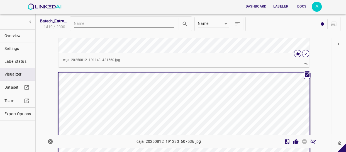
scroll to position [10895, 0]
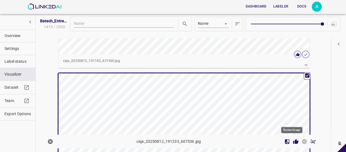
click at [293, 141] on icon "Review Image" at bounding box center [295, 141] width 5 height 5
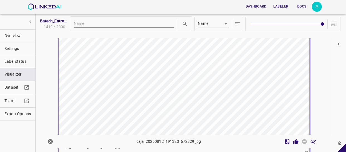
scroll to position [11097, 0]
click at [293, 141] on icon "Review Image" at bounding box center [295, 141] width 5 height 5
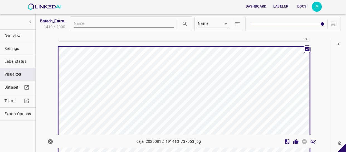
scroll to position [11198, 0]
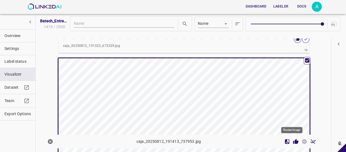
click at [293, 142] on icon "Review Image" at bounding box center [295, 141] width 5 height 5
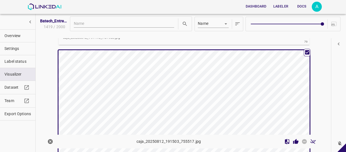
scroll to position [11349, 0]
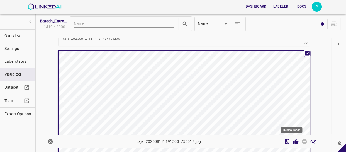
click at [293, 140] on icon "Review Image" at bounding box center [295, 141] width 5 height 5
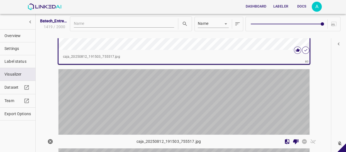
scroll to position [11475, 0]
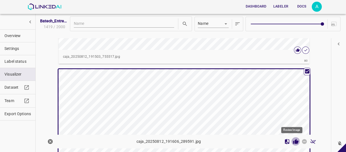
click at [293, 143] on icon "Review Image" at bounding box center [296, 141] width 6 height 6
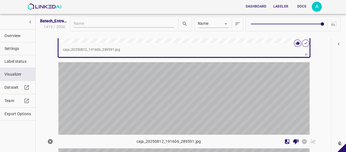
scroll to position [11626, 0]
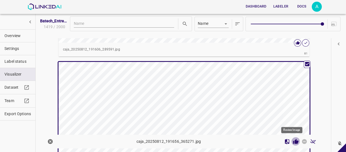
click at [293, 139] on icon "Review Image" at bounding box center [296, 141] width 6 height 6
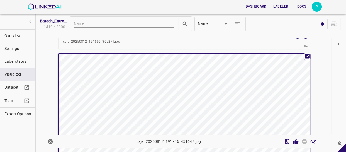
scroll to position [11777, 0]
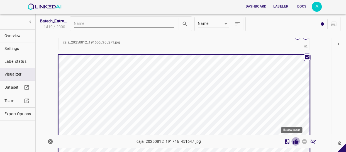
click at [293, 141] on icon "Review Image" at bounding box center [295, 141] width 5 height 5
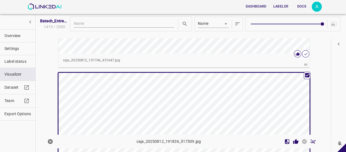
scroll to position [11928, 0]
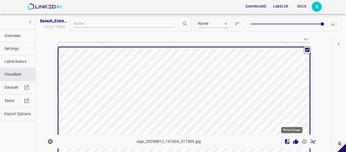
click at [293, 141] on icon "Review Image" at bounding box center [295, 141] width 5 height 5
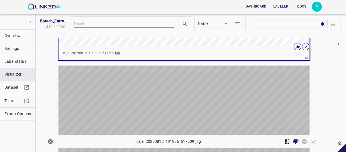
scroll to position [12054, 0]
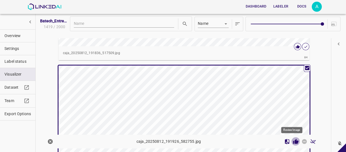
click at [293, 142] on icon "Review Image" at bounding box center [295, 141] width 5 height 5
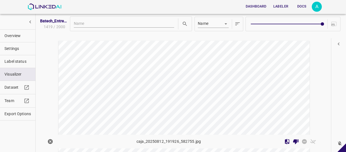
scroll to position [12231, 0]
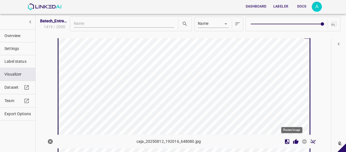
click at [293, 140] on icon "Review Image" at bounding box center [296, 141] width 6 height 6
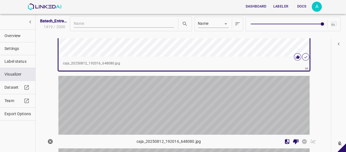
scroll to position [12332, 0]
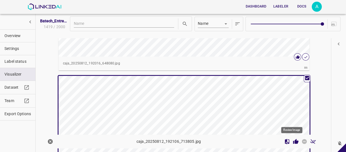
click at [293, 141] on icon "Review Image" at bounding box center [295, 141] width 5 height 5
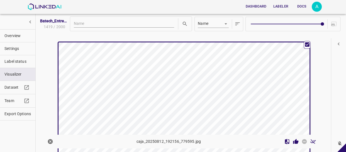
scroll to position [12508, 0]
click at [293, 141] on icon "Review Image" at bounding box center [295, 141] width 5 height 5
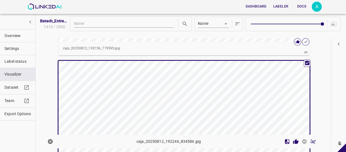
scroll to position [12634, 0]
click at [293, 140] on icon "Review Image" at bounding box center [295, 141] width 5 height 5
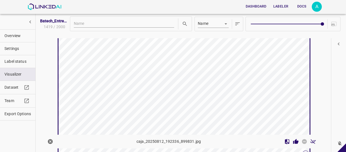
scroll to position [12810, 0]
click at [293, 143] on icon "Review Image" at bounding box center [295, 141] width 5 height 5
click at [293, 141] on icon "Review Image" at bounding box center [295, 141] width 5 height 5
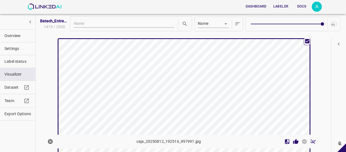
scroll to position [13088, 0]
click at [293, 142] on icon "Review Image" at bounding box center [296, 141] width 6 height 6
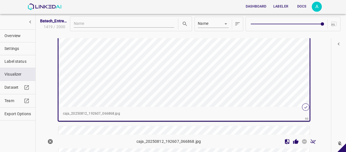
scroll to position [13289, 0]
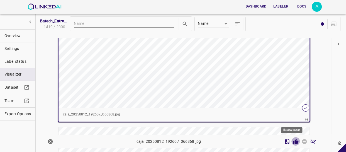
click at [293, 141] on icon "Review Image" at bounding box center [295, 141] width 5 height 5
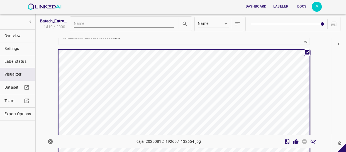
scroll to position [13364, 0]
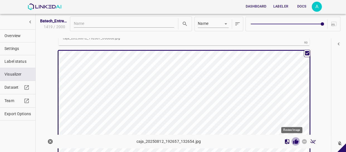
click at [293, 140] on icon "Review Image" at bounding box center [295, 141] width 5 height 5
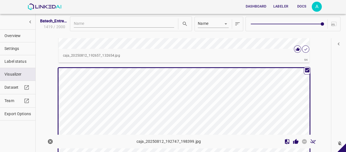
scroll to position [13490, 0]
click at [293, 141] on icon "Review Image" at bounding box center [295, 141] width 5 height 5
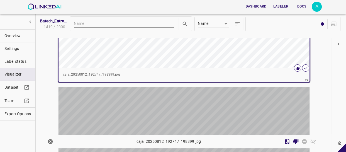
scroll to position [13616, 0]
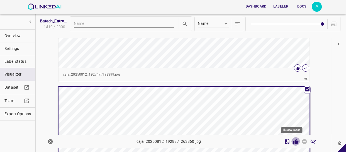
click at [293, 141] on icon "Review Image" at bounding box center [295, 141] width 5 height 5
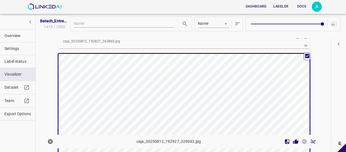
scroll to position [13792, 0]
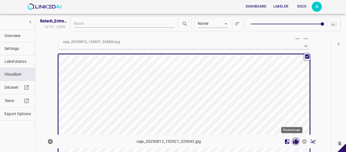
click at [293, 141] on icon "Review Image" at bounding box center [295, 141] width 5 height 5
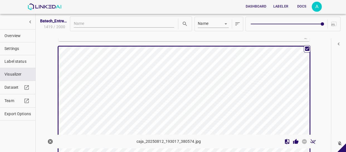
scroll to position [13943, 0]
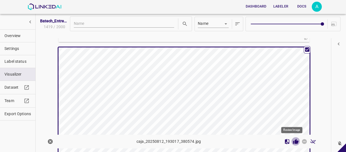
click at [293, 140] on icon "Review Image" at bounding box center [295, 141] width 5 height 5
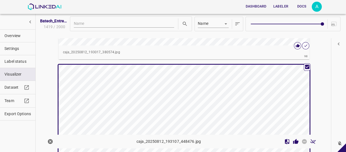
scroll to position [14069, 0]
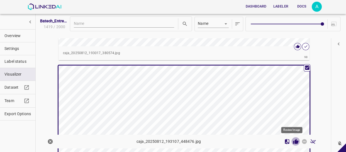
click at [293, 139] on icon "Review Image" at bounding box center [295, 141] width 5 height 5
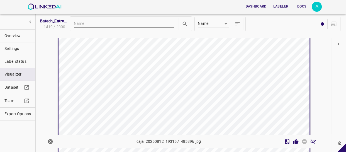
scroll to position [14246, 0]
click at [293, 141] on icon "Review Image" at bounding box center [295, 141] width 5 height 5
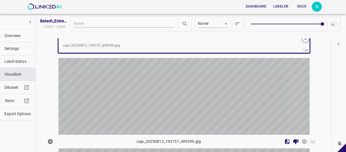
click at [221, 105] on div "button" at bounding box center [141, 121] width 167 height 126
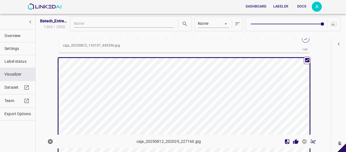
scroll to position [14390, 0]
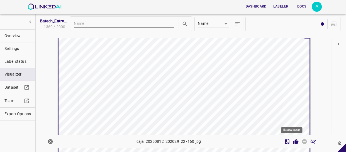
click at [293, 141] on icon "Review Image" at bounding box center [295, 141] width 5 height 5
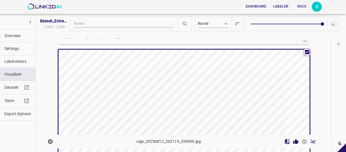
scroll to position [14516, 0]
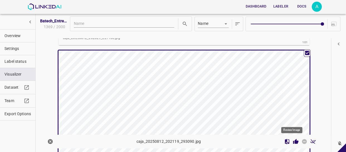
click at [293, 142] on icon "Review Image" at bounding box center [295, 141] width 5 height 5
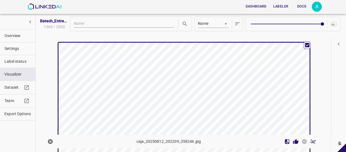
scroll to position [14667, 0]
click at [293, 140] on icon "Review Image" at bounding box center [295, 141] width 5 height 5
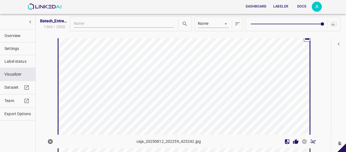
scroll to position [14818, 0]
click at [293, 141] on icon "Review Image" at bounding box center [295, 141] width 5 height 5
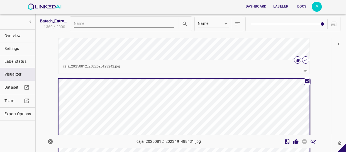
scroll to position [14918, 0]
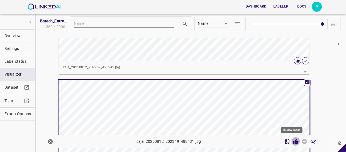
click at [293, 140] on icon "Review Image" at bounding box center [295, 141] width 5 height 5
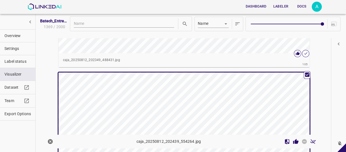
scroll to position [15095, 0]
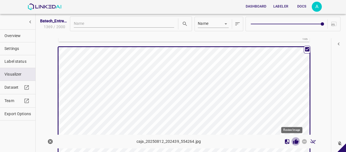
click at [293, 141] on icon "Review Image" at bounding box center [295, 141] width 5 height 5
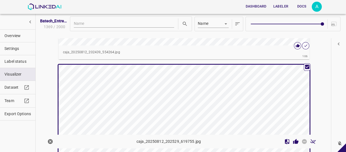
scroll to position [15221, 0]
click at [293, 141] on icon "Review Image" at bounding box center [296, 141] width 6 height 6
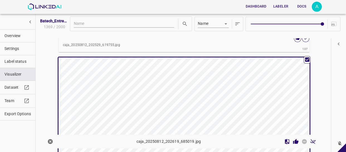
scroll to position [15372, 0]
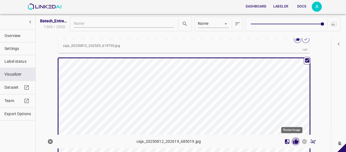
click at [293, 141] on icon "Review Image" at bounding box center [295, 141] width 5 height 5
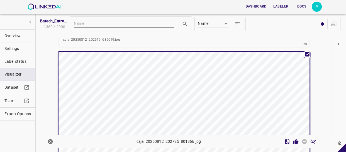
scroll to position [15523, 0]
click at [293, 142] on icon "Review Image" at bounding box center [295, 141] width 5 height 5
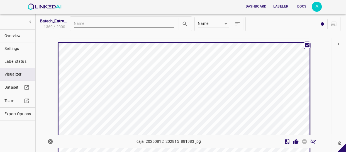
scroll to position [15674, 0]
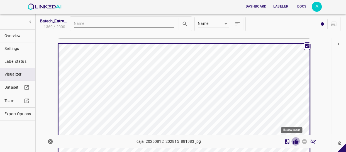
click at [293, 140] on icon "Review Image" at bounding box center [295, 141] width 5 height 5
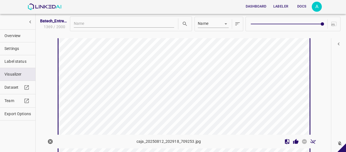
scroll to position [15901, 0]
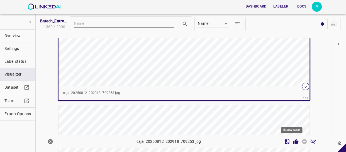
click at [293, 141] on icon "Review Image" at bounding box center [295, 141] width 5 height 5
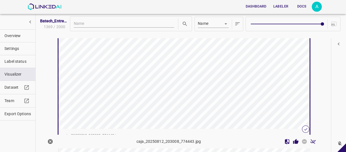
scroll to position [16001, 0]
click at [293, 142] on icon "Review Image" at bounding box center [295, 141] width 5 height 5
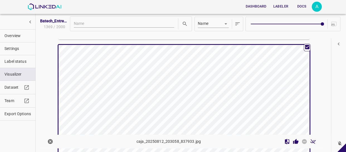
scroll to position [16127, 0]
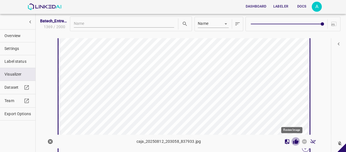
click at [293, 142] on icon "Review Image" at bounding box center [295, 141] width 5 height 5
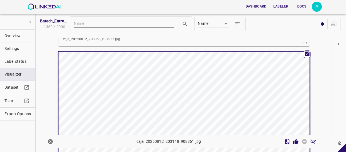
scroll to position [16253, 0]
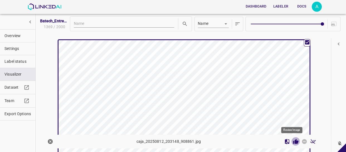
click at [293, 141] on icon "Review Image" at bounding box center [295, 141] width 5 height 5
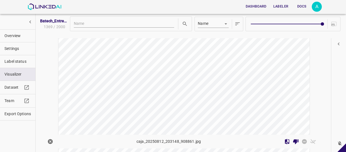
scroll to position [16405, 0]
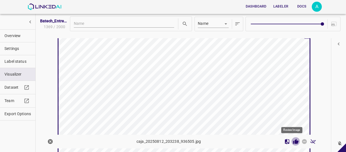
click at [293, 140] on icon "Review Image" at bounding box center [296, 141] width 6 height 6
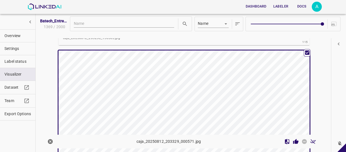
scroll to position [16505, 0]
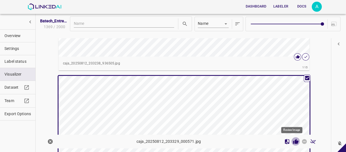
click at [293, 141] on icon "Review Image" at bounding box center [295, 141] width 5 height 5
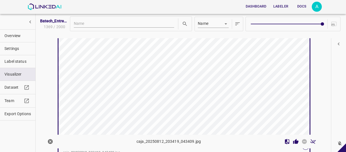
scroll to position [16707, 0]
click at [293, 140] on icon "Review Image" at bounding box center [295, 141] width 5 height 5
click at [295, 140] on icon "Review Image" at bounding box center [296, 141] width 6 height 6
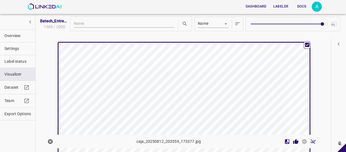
scroll to position [16984, 0]
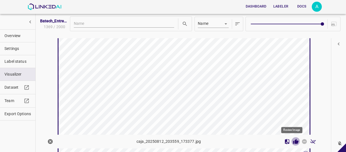
click at [293, 139] on icon "Review Image" at bounding box center [295, 141] width 5 height 5
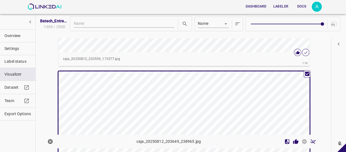
scroll to position [17084, 0]
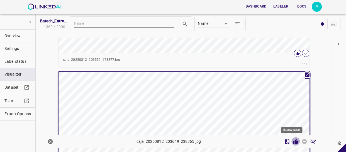
click at [293, 141] on icon "Review Image" at bounding box center [295, 141] width 5 height 5
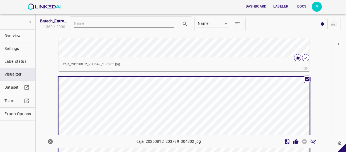
scroll to position [17236, 0]
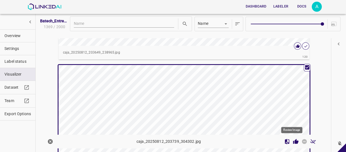
click at [293, 140] on icon "Review Image" at bounding box center [295, 141] width 5 height 5
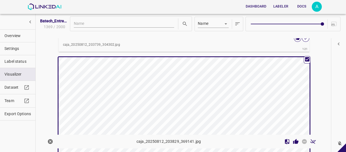
scroll to position [17387, 0]
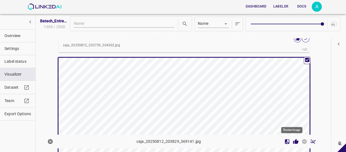
click at [293, 142] on icon "Review Image" at bounding box center [295, 141] width 5 height 5
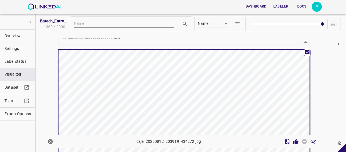
scroll to position [17538, 0]
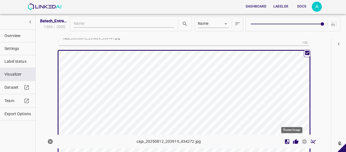
click at [293, 140] on icon "Review Image" at bounding box center [295, 141] width 5 height 5
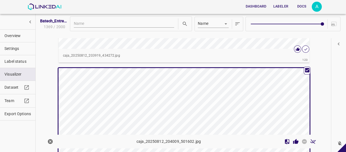
scroll to position [17664, 0]
click at [293, 141] on icon "Review Image" at bounding box center [295, 141] width 5 height 5
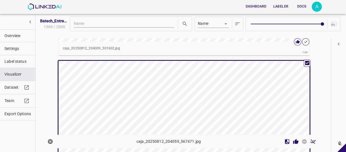
scroll to position [17815, 0]
click at [293, 140] on icon "Review Image" at bounding box center [295, 141] width 5 height 5
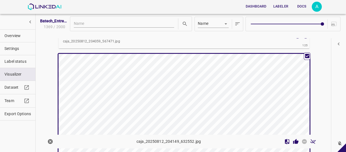
scroll to position [17966, 0]
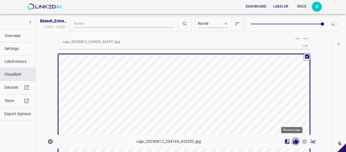
click at [293, 140] on icon "Review Image" at bounding box center [296, 141] width 6 height 6
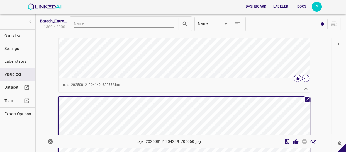
scroll to position [18066, 0]
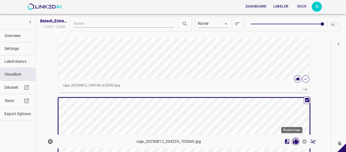
click at [293, 142] on icon "Review Image" at bounding box center [295, 141] width 5 height 5
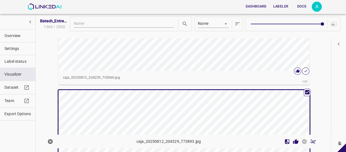
scroll to position [18217, 0]
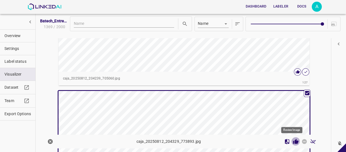
click at [293, 142] on icon "Review Image" at bounding box center [295, 141] width 5 height 5
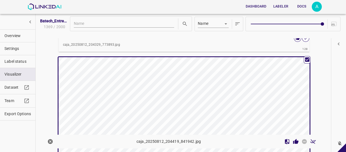
scroll to position [18394, 0]
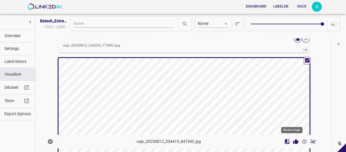
click at [293, 142] on icon "Review Image" at bounding box center [295, 141] width 5 height 5
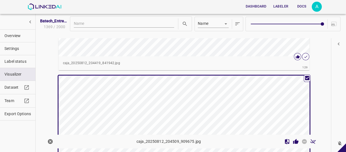
scroll to position [18520, 0]
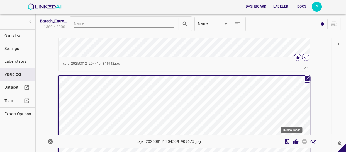
click at [293, 143] on icon "Review Image" at bounding box center [295, 141] width 5 height 5
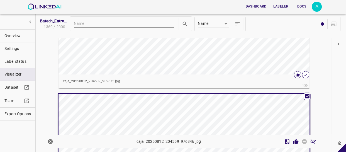
scroll to position [18646, 0]
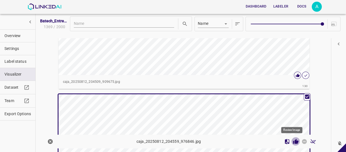
click at [293, 141] on icon "Review Image" at bounding box center [295, 141] width 5 height 5
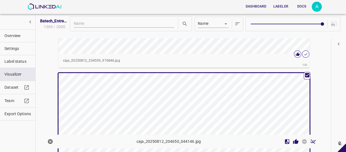
scroll to position [18822, 0]
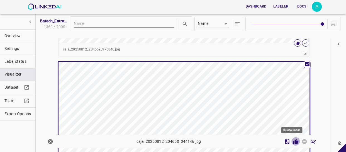
click at [293, 141] on icon "Review Image" at bounding box center [296, 141] width 6 height 6
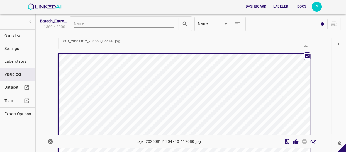
scroll to position [18973, 0]
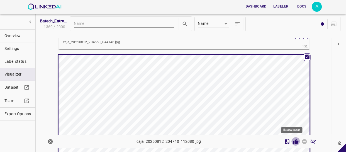
click at [294, 142] on icon "Review Image" at bounding box center [295, 141] width 5 height 5
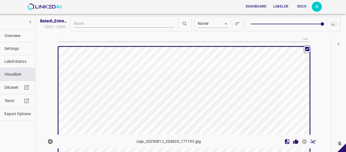
scroll to position [19124, 0]
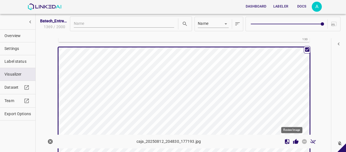
click at [293, 141] on icon "Review Image" at bounding box center [295, 141] width 5 height 5
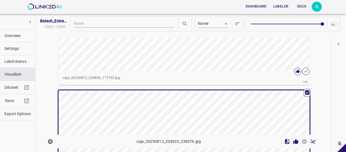
scroll to position [19225, 0]
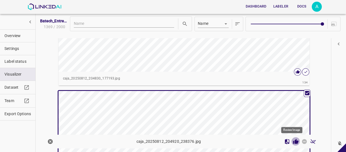
click at [293, 141] on icon "Review Image" at bounding box center [295, 141] width 5 height 5
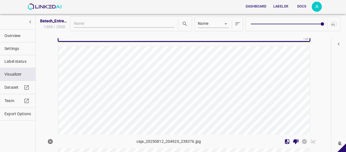
scroll to position [19427, 0]
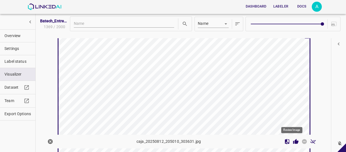
click at [293, 141] on icon "Review Image" at bounding box center [295, 141] width 5 height 5
click at [293, 142] on icon "Review Image" at bounding box center [295, 141] width 5 height 5
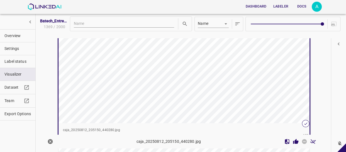
scroll to position [19754, 0]
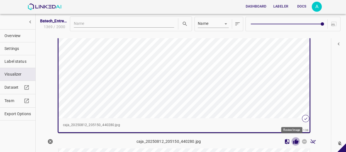
click at [293, 140] on icon "Review Image" at bounding box center [295, 141] width 5 height 5
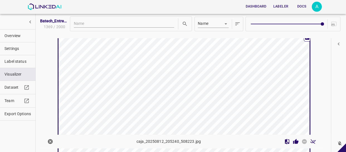
scroll to position [19855, 0]
click at [293, 141] on icon "Review Image" at bounding box center [296, 141] width 6 height 6
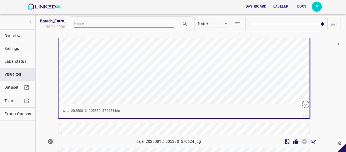
scroll to position [20057, 0]
click at [293, 140] on icon "Review Image" at bounding box center [295, 141] width 5 height 5
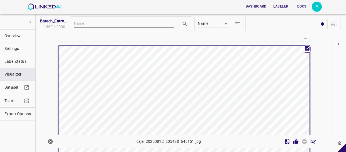
scroll to position [20132, 0]
click at [293, 142] on icon "Review Image" at bounding box center [296, 141] width 6 height 6
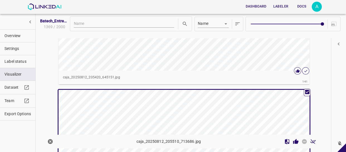
scroll to position [20233, 0]
click at [293, 142] on icon "Review Image" at bounding box center [295, 141] width 5 height 5
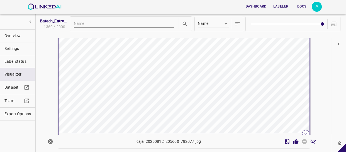
scroll to position [20409, 0]
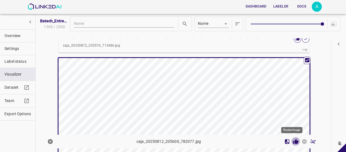
click at [293, 141] on icon "Review Image" at bounding box center [295, 141] width 5 height 5
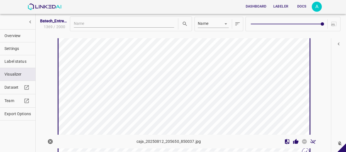
scroll to position [20585, 0]
click at [293, 142] on icon "Review Image" at bounding box center [295, 141] width 5 height 5
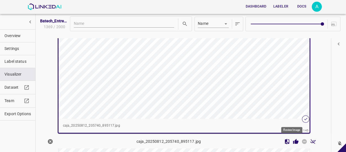
click at [293, 142] on icon "Review Image" at bounding box center [295, 141] width 5 height 5
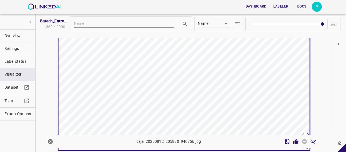
scroll to position [20887, 0]
click at [293, 141] on icon "Review Image" at bounding box center [295, 141] width 5 height 5
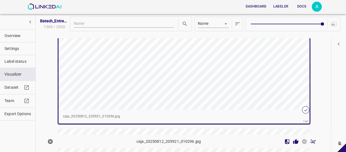
scroll to position [21064, 0]
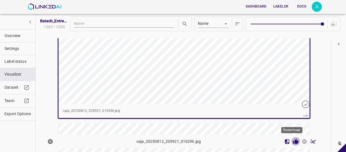
click at [293, 139] on icon "Review Image" at bounding box center [295, 141] width 5 height 5
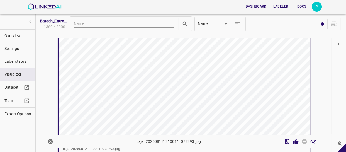
scroll to position [21190, 0]
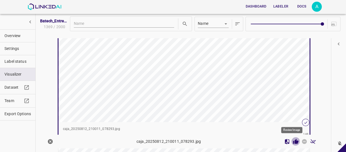
click at [293, 141] on icon "Review Image" at bounding box center [295, 141] width 5 height 5
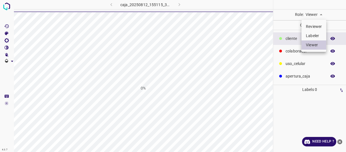
click at [315, 13] on body "4.3.7 caja_20250812_155115_382409.jpg 0% Role: Viewer viewer Categories ​​clien…" at bounding box center [173, 76] width 346 height 152
click at [316, 33] on li "Labeler" at bounding box center [313, 35] width 25 height 9
type input "labeler"
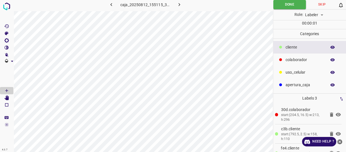
click at [297, 50] on div "​​cliente" at bounding box center [309, 47] width 73 height 13
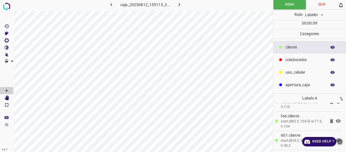
click at [340, 141] on icon "close-help" at bounding box center [340, 142] width 6 height 6
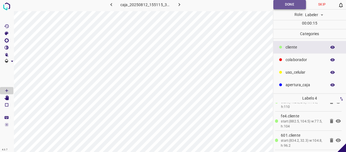
click at [290, 1] on button "Done" at bounding box center [289, 4] width 33 height 9
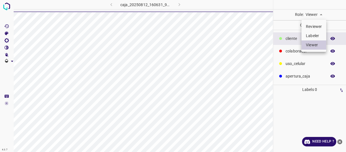
click at [315, 31] on li "Labeler" at bounding box center [313, 35] width 25 height 9
type input "labeler"
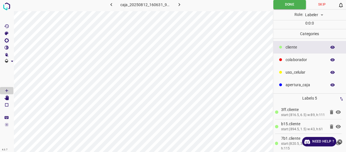
click at [297, 63] on div "colaborador" at bounding box center [309, 59] width 73 height 13
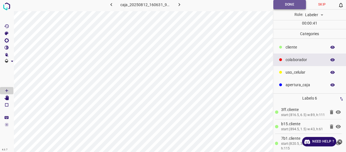
click at [289, 6] on button "Done" at bounding box center [289, 4] width 33 height 9
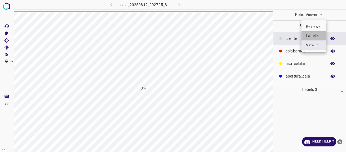
click at [317, 34] on li "Labeler" at bounding box center [313, 35] width 25 height 9
type input "labeler"
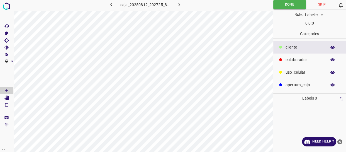
click at [337, 141] on icon "close-help" at bounding box center [339, 141] width 5 height 5
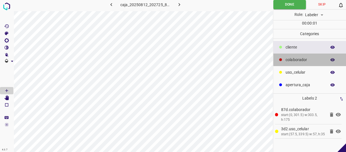
click at [302, 61] on p "colaborador" at bounding box center [304, 60] width 38 height 6
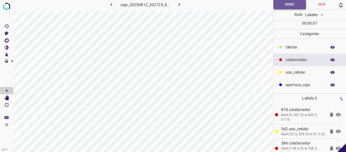
click at [288, 5] on button "Done" at bounding box center [289, 4] width 33 height 9
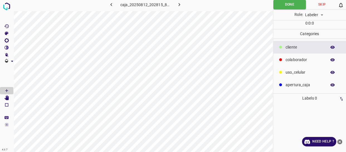
click at [340, 140] on icon "close-help" at bounding box center [340, 142] width 6 height 6
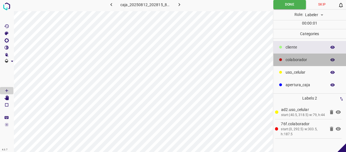
click at [307, 58] on p "colaborador" at bounding box center [304, 60] width 38 height 6
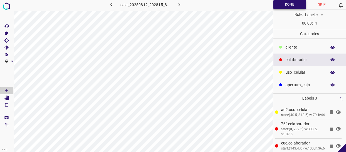
click at [288, 3] on button "Done" at bounding box center [289, 4] width 33 height 9
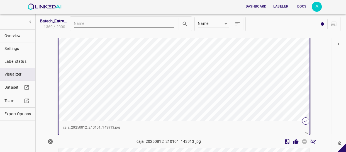
scroll to position [21341, 0]
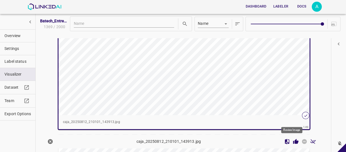
click at [293, 141] on icon "Review Image" at bounding box center [295, 141] width 5 height 5
click at [293, 140] on icon "Review Image" at bounding box center [295, 141] width 5 height 5
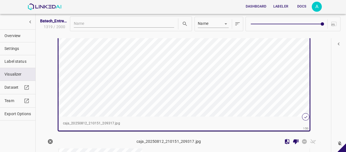
scroll to position [21485, 0]
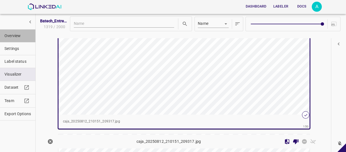
click at [17, 37] on span "Overview" at bounding box center [17, 36] width 26 height 6
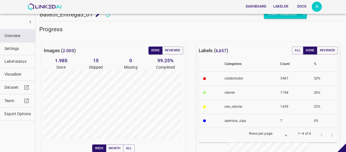
scroll to position [0, 0]
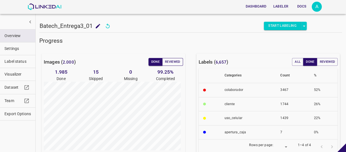
click at [167, 60] on button "Reviewed" at bounding box center [172, 62] width 21 height 8
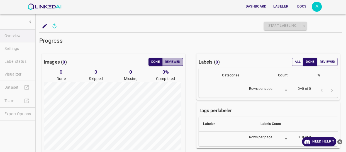
click at [170, 62] on button "Reviewed" at bounding box center [172, 62] width 21 height 8
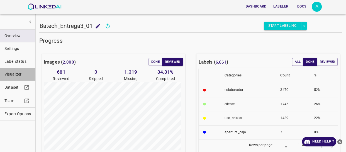
click at [24, 76] on span "Visualizer" at bounding box center [17, 74] width 26 height 6
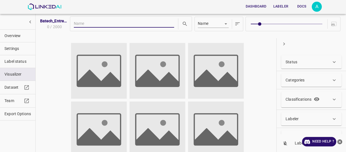
click at [292, 63] on p "Status" at bounding box center [291, 62] width 12 height 6
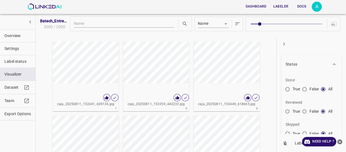
click at [306, 109] on input "False" at bounding box center [304, 112] width 10 height 10
radio input "true"
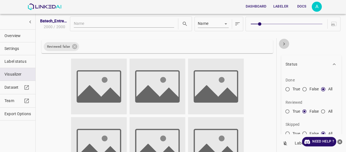
click at [284, 45] on icon "button" at bounding box center [284, 44] width 6 height 6
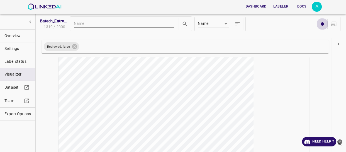
type input "9"
drag, startPoint x: 256, startPoint y: 21, endPoint x: 326, endPoint y: 23, distance: 69.9
click at [326, 23] on div at bounding box center [292, 24] width 95 height 14
click at [340, 142] on icon "close-help" at bounding box center [339, 141] width 5 height 5
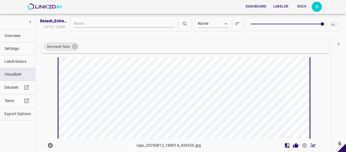
scroll to position [50, 0]
click at [294, 144] on icon "Review Image" at bounding box center [295, 144] width 5 height 5
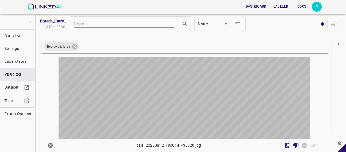
scroll to position [151, 0]
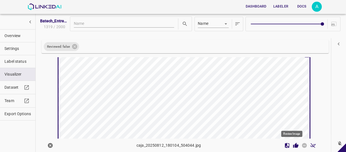
click at [293, 144] on icon "Review Image" at bounding box center [295, 144] width 5 height 5
click at [293, 146] on icon "Review Image" at bounding box center [295, 144] width 5 height 5
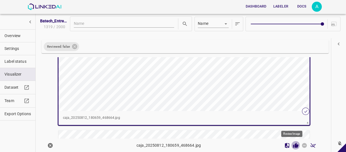
click at [293, 144] on icon "Review Image" at bounding box center [295, 144] width 5 height 5
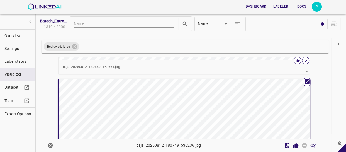
scroll to position [580, 0]
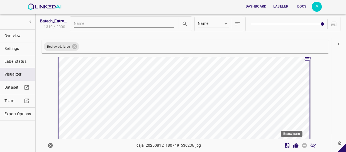
click at [293, 144] on icon "Review Image" at bounding box center [295, 144] width 5 height 5
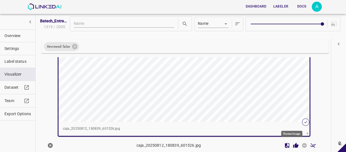
click at [293, 145] on icon "Review Image" at bounding box center [295, 144] width 5 height 5
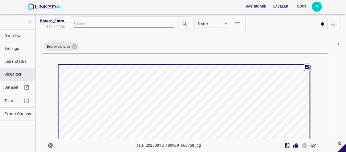
scroll to position [882, 0]
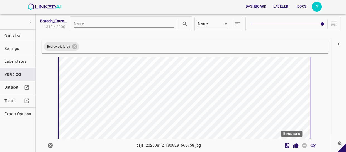
click at [293, 145] on icon "Review Image" at bounding box center [295, 144] width 5 height 5
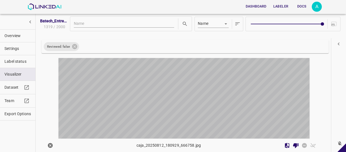
scroll to position [1008, 0]
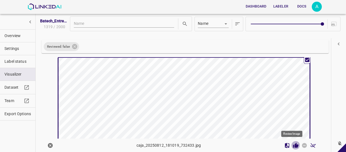
click at [293, 145] on icon "Review Image" at bounding box center [295, 144] width 5 height 5
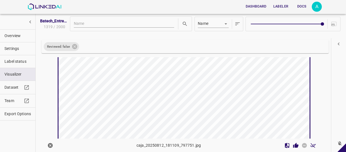
scroll to position [1184, 0]
click at [294, 144] on icon "Review Image" at bounding box center [296, 145] width 6 height 6
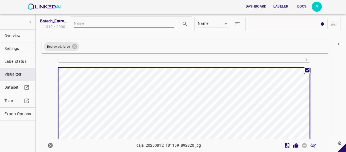
scroll to position [1285, 0]
click at [293, 144] on icon "Review Image" at bounding box center [295, 144] width 5 height 5
